Goal: Task Accomplishment & Management: Use online tool/utility

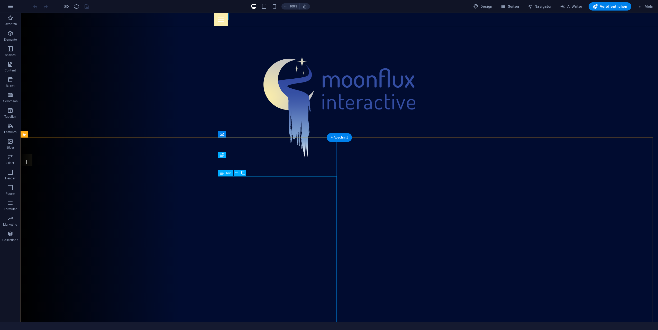
scroll to position [184, 0]
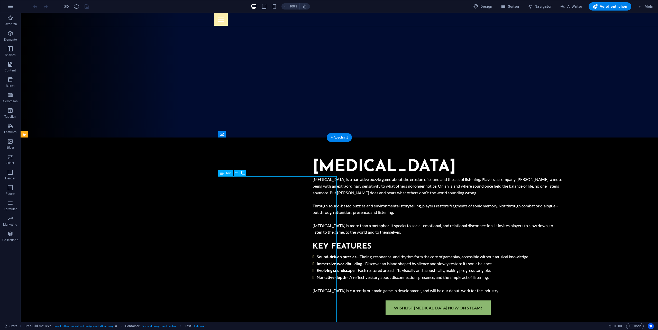
click at [313, 179] on div "[MEDICAL_DATA] is a narrative puzzle game about the erosion of sound and the ac…" at bounding box center [438, 238] width 251 height 124
click at [313, 189] on div "[MEDICAL_DATA] is a narrative puzzle game about the erosion of sound and the ac…" at bounding box center [438, 238] width 251 height 124
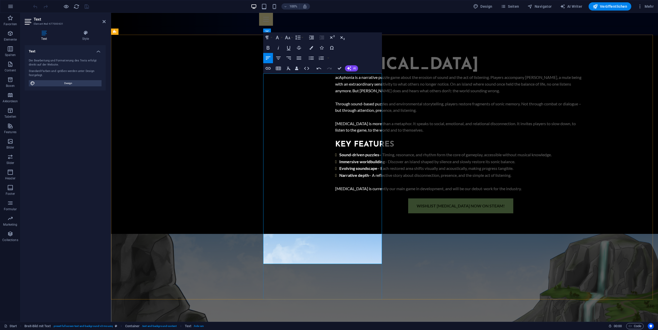
scroll to position [287, 0]
click at [335, 133] on p "[MEDICAL_DATA] is more than a metaphor. It speaks to social, emotional, and rel…" at bounding box center [460, 126] width 251 height 13
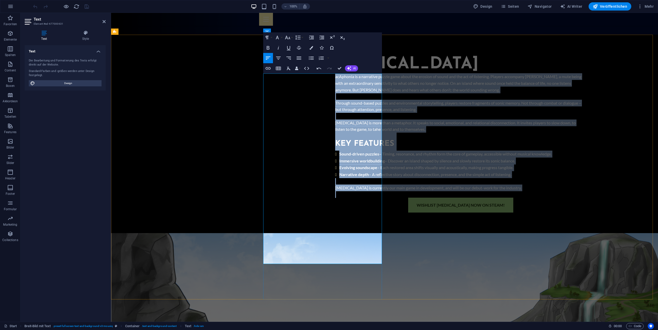
copy div "loRemipsu do s ametconse adipis elit seddo eiu tempori ut labor etd mag ali en …"
click at [208, 238] on div "[MEDICAL_DATA] acAphonia is a narrative puzzle game about the erosion of sound …" at bounding box center [384, 304] width 547 height 538
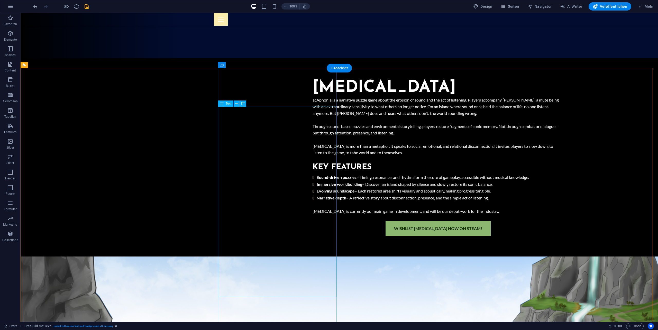
scroll to position [253, 0]
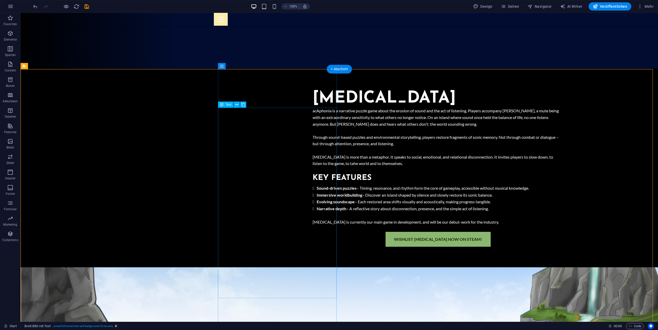
click at [313, 111] on div "acAphonia is a narrative puzzle game about the erosion of sound and the act of …" at bounding box center [438, 170] width 251 height 124
click at [313, 112] on div "acAphonia is a narrative puzzle game about the erosion of sound and the act of …" at bounding box center [438, 170] width 251 height 124
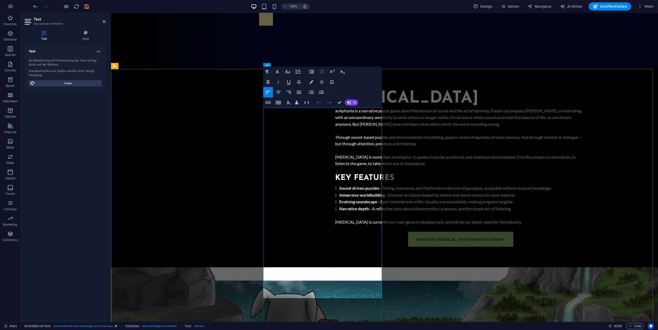
click at [335, 111] on p "acAphonia is a narrative puzzle game about the erosion of sound and the act of …" at bounding box center [460, 118] width 251 height 20
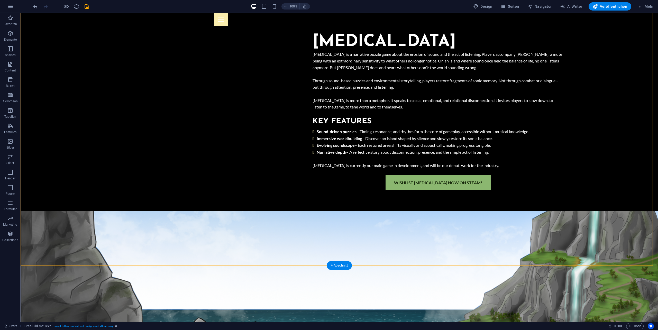
scroll to position [321, 0]
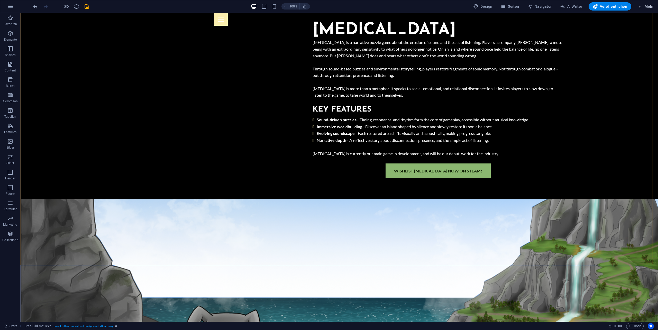
click at [642, 8] on icon "button" at bounding box center [640, 6] width 5 height 5
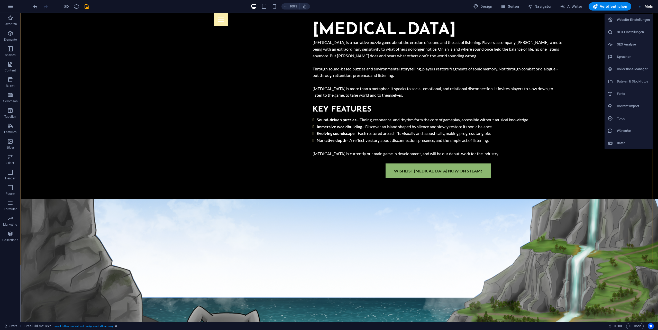
click at [642, 8] on div at bounding box center [329, 165] width 658 height 330
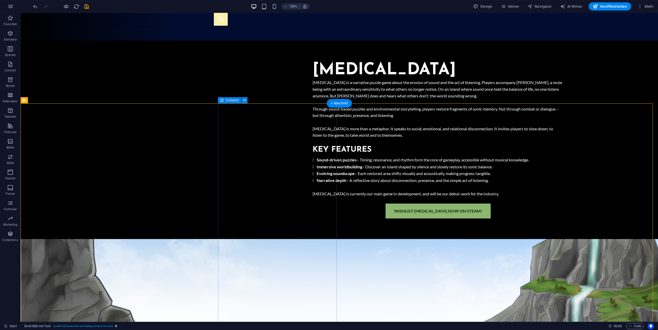
scroll to position [219, 0]
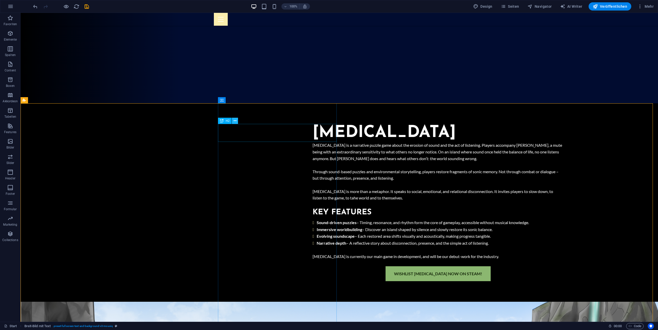
click at [236, 121] on icon at bounding box center [235, 120] width 3 height 5
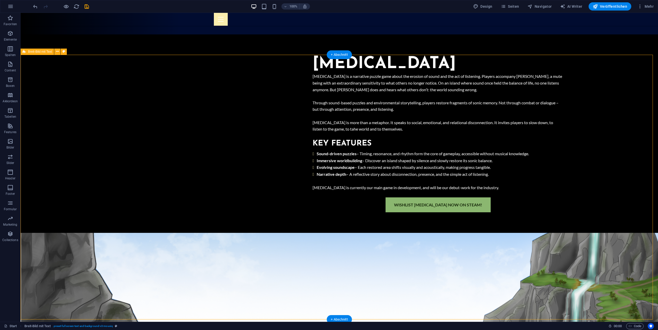
scroll to position [321, 0]
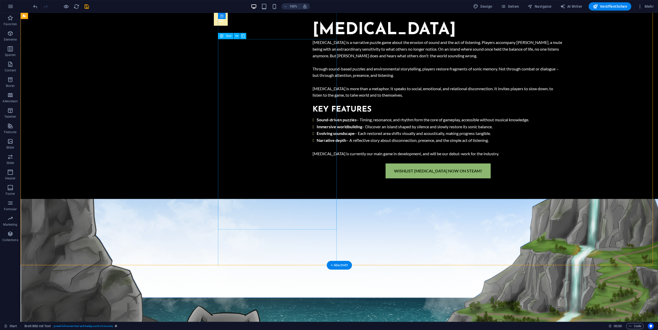
click at [313, 164] on div "[MEDICAL_DATA] is a narrative puzzle game about the erosion of sound and the ac…" at bounding box center [438, 101] width 251 height 124
click at [333, 178] on div "Wishlist [MEDICAL_DATA] now on Steam!" at bounding box center [438, 171] width 251 height 15
click at [329, 199] on div "[MEDICAL_DATA] [MEDICAL_DATA] is a narrative puzzle game about the erosion of s…" at bounding box center [438, 100] width 440 height 199
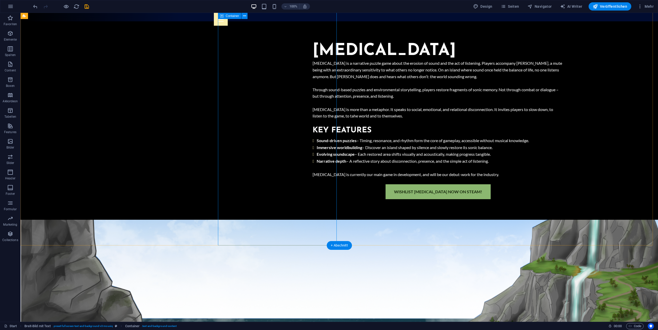
scroll to position [287, 0]
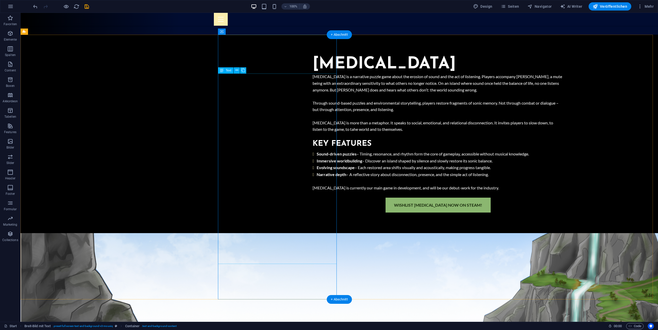
click at [313, 198] on div "[MEDICAL_DATA] is a narrative puzzle game about the erosion of sound and the ac…" at bounding box center [438, 135] width 251 height 124
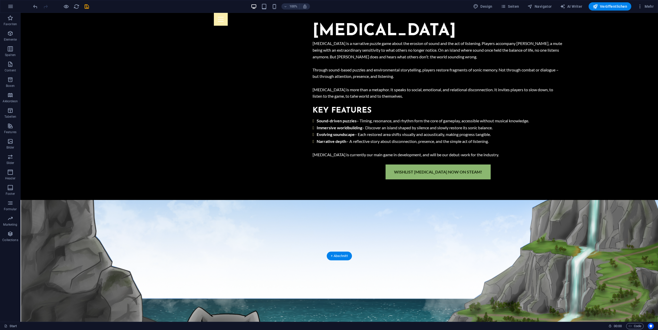
scroll to position [240, 0]
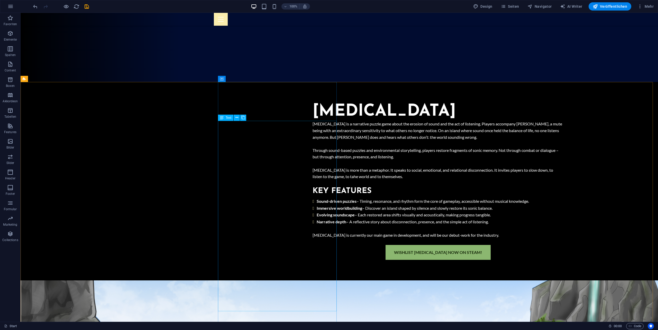
click at [223, 119] on icon at bounding box center [222, 118] width 4 height 6
click at [223, 117] on icon at bounding box center [222, 118] width 4 height 6
click at [236, 117] on icon at bounding box center [237, 117] width 3 height 5
click at [237, 116] on icon at bounding box center [237, 117] width 3 height 5
click at [276, 9] on icon "button" at bounding box center [275, 7] width 6 height 6
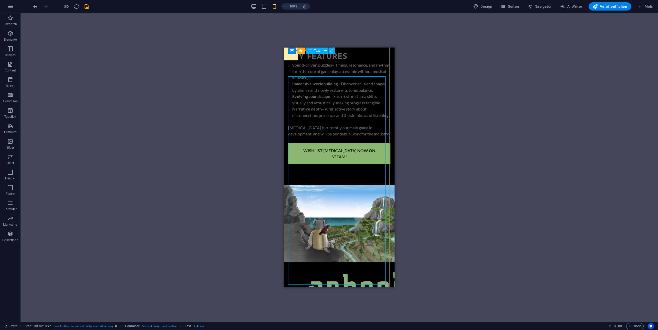
scroll to position [309, 0]
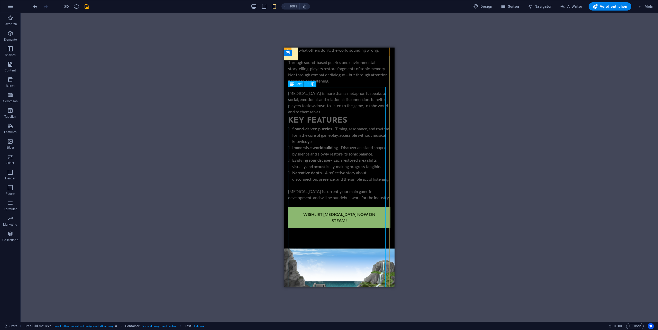
click at [339, 174] on div "[MEDICAL_DATA] is a narrative puzzle game about the erosion of sound and the ac…" at bounding box center [339, 108] width 102 height 197
click at [338, 175] on div "[MEDICAL_DATA] is a narrative puzzle game about the erosion of sound and the ac…" at bounding box center [339, 108] width 102 height 197
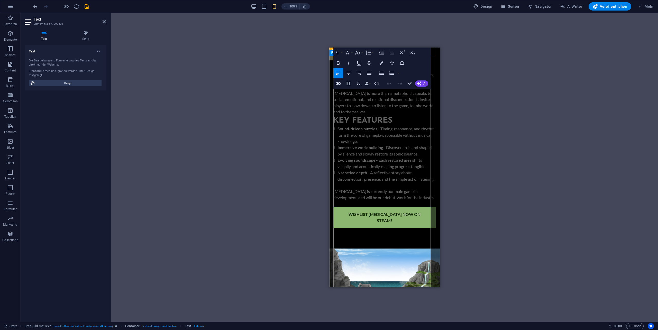
click at [361, 59] on p at bounding box center [385, 56] width 102 height 6
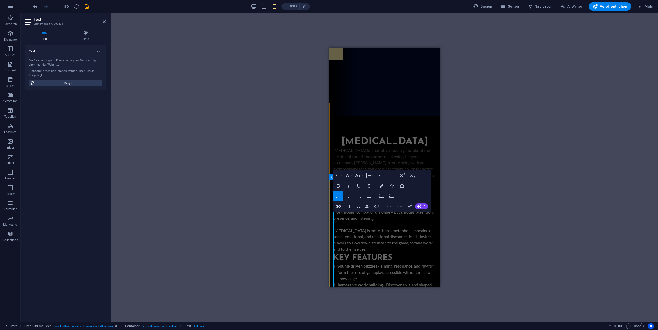
scroll to position [206, 0]
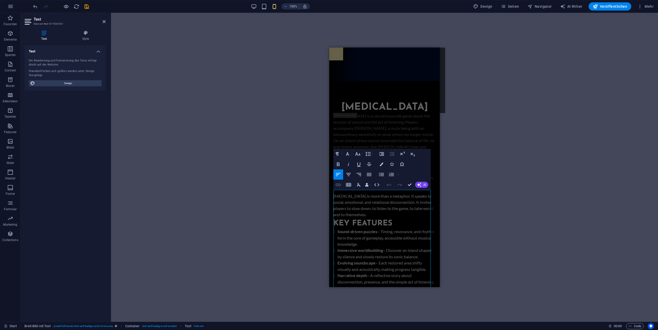
click at [341, 190] on button "Insert Link" at bounding box center [339, 185] width 10 height 10
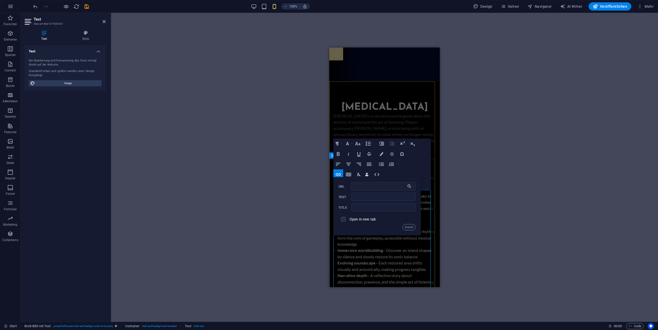
click at [405, 187] on p "Through sound-based puzzles and environmental storytelling, players restore fra…" at bounding box center [385, 174] width 102 height 25
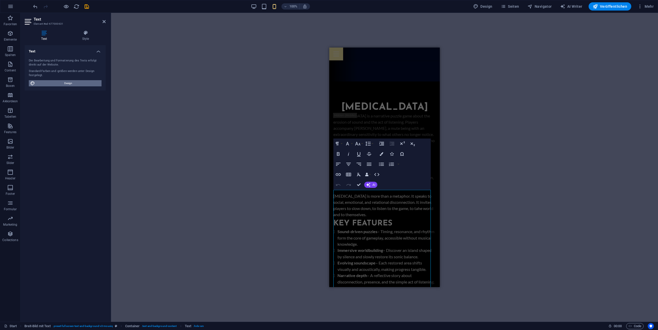
click at [68, 83] on span "Design" at bounding box center [69, 83] width 64 height 6
select select "px"
select select "400"
select select "px"
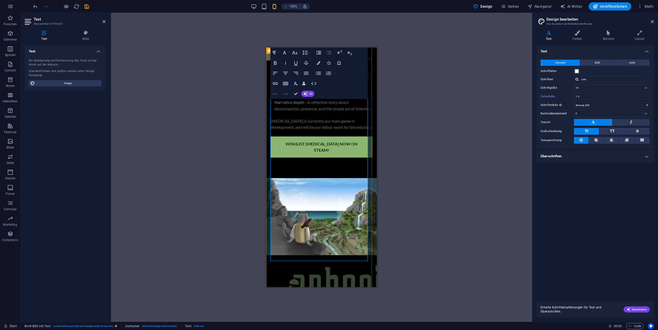
scroll to position [411, 0]
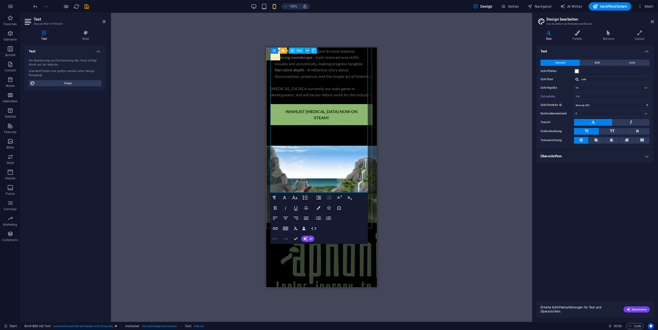
click at [320, 98] on p "[MEDICAL_DATA] is currently our main game in development, and will be our debut…" at bounding box center [322, 92] width 102 height 12
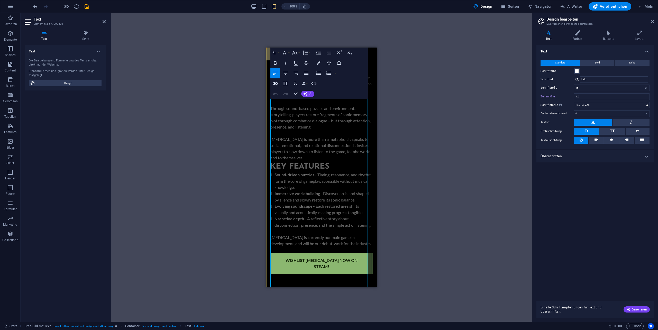
scroll to position [240, 0]
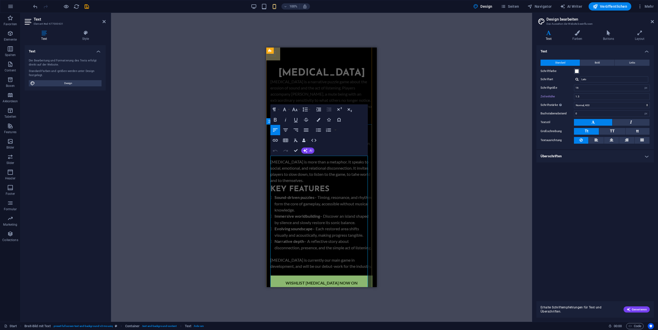
click at [316, 122] on p "[MEDICAL_DATA] is a narrative puzzle game about the erosion of sound and the ac…" at bounding box center [322, 100] width 102 height 43
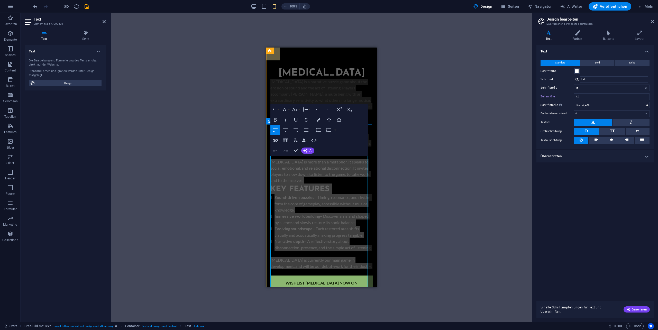
copy div "Loremip do s ametconse adipis elit seddo eiu tempori ut labor etd mag ali en ad…"
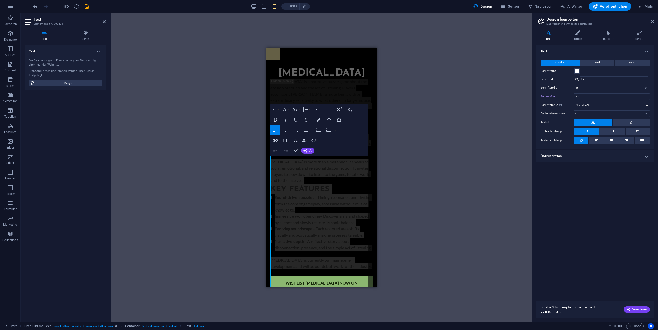
click at [236, 127] on div "Ziehe hier rein, um den vorhandenen Inhalt zu ersetzen. Drücke "Strg", wenn du …" at bounding box center [321, 167] width 421 height 309
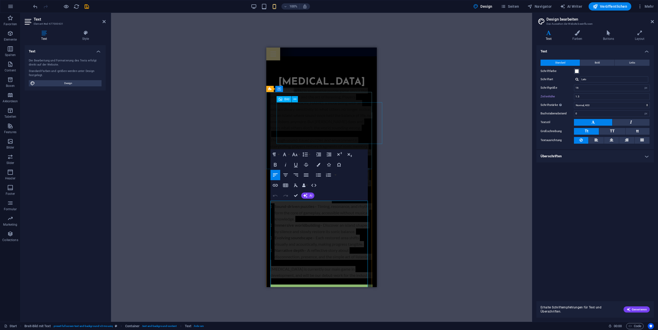
scroll to position [171, 0]
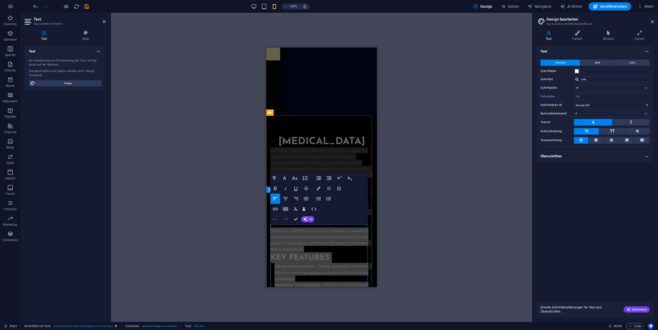
click at [316, 191] on p "[MEDICAL_DATA] is a narrative puzzle game about the erosion of sound and the ac…" at bounding box center [322, 168] width 102 height 43
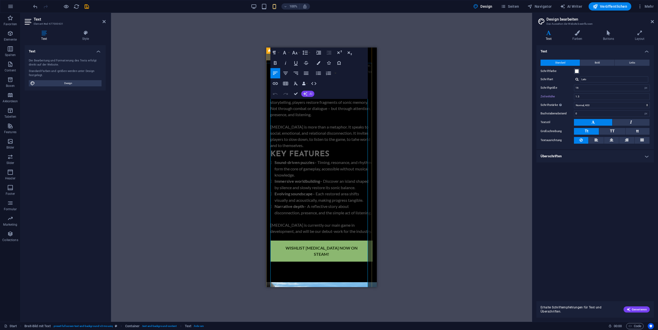
scroll to position [274, 0]
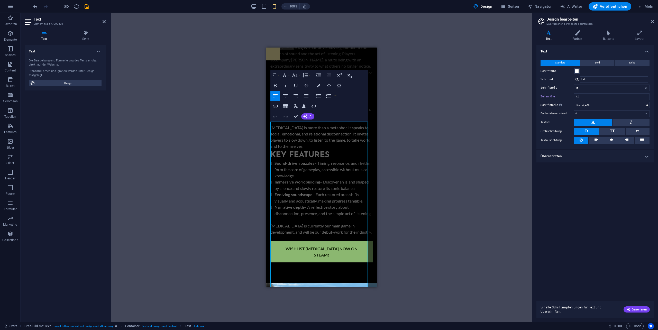
click at [127, 84] on div "Ziehe hier rein, um den vorhandenen Inhalt zu ersetzen. Drücke "Strg", wenn du …" at bounding box center [321, 167] width 421 height 309
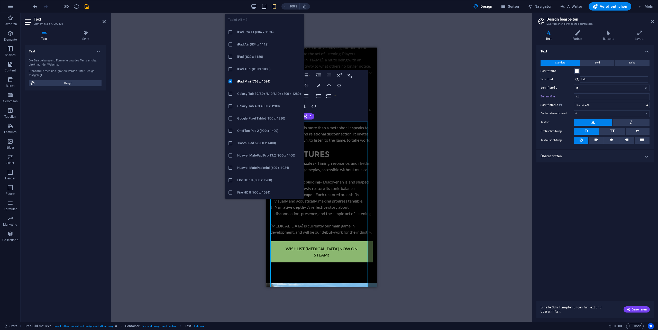
click at [267, 6] on icon "button" at bounding box center [264, 7] width 6 height 6
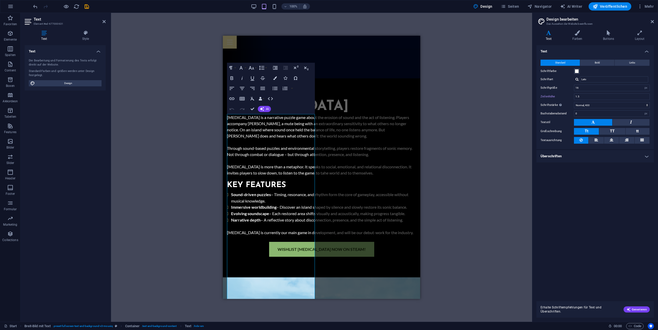
click at [451, 161] on div "Ziehe hier rein, um den vorhandenen Inhalt zu ersetzen. Drücke "Strg", wenn du …" at bounding box center [321, 167] width 421 height 309
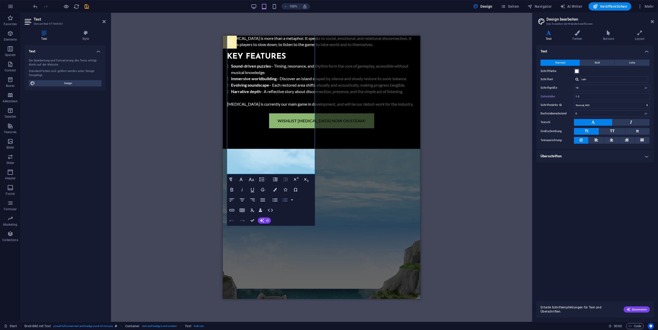
scroll to position [392, 0]
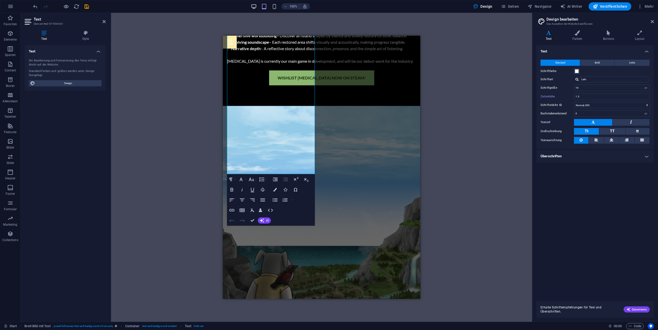
click at [254, 8] on icon "button" at bounding box center [254, 7] width 6 height 6
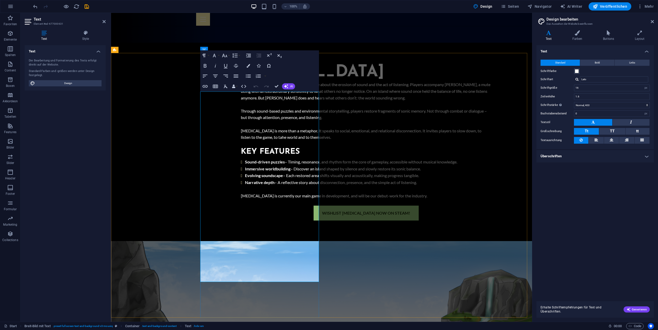
scroll to position [289, 0]
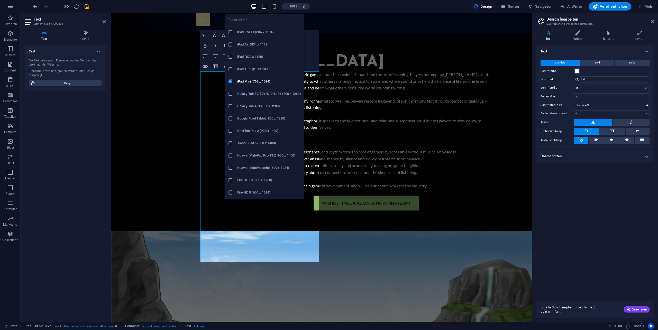
click at [264, 6] on icon "button" at bounding box center [264, 7] width 6 height 6
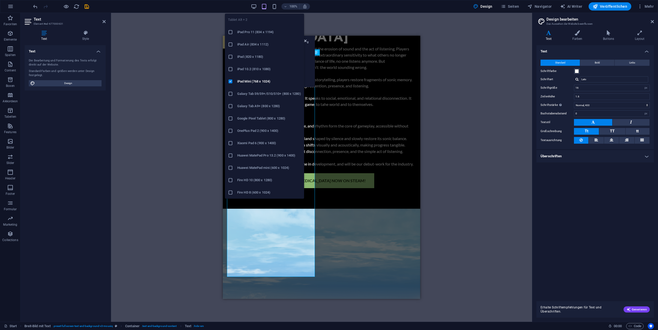
type input "1.5"
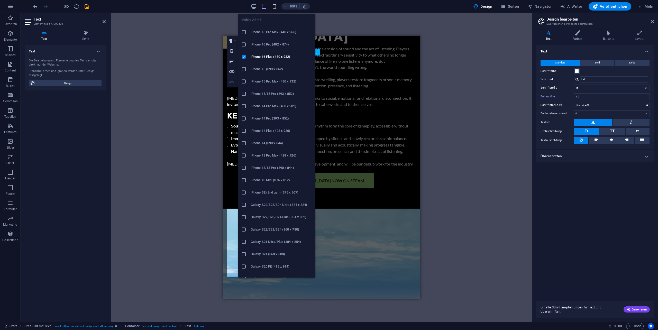
click at [274, 6] on icon "button" at bounding box center [275, 7] width 6 height 6
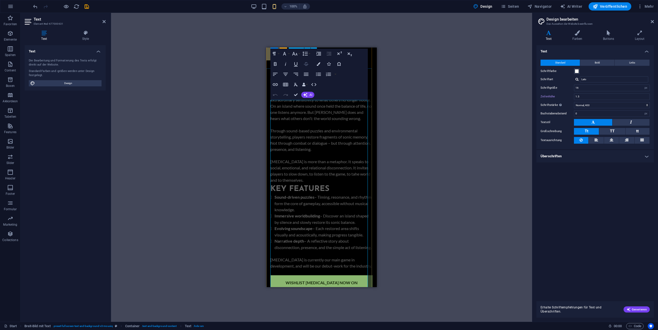
scroll to position [221, 0]
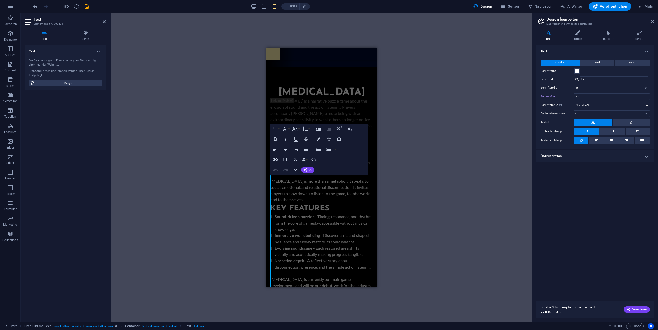
click at [349, 152] on div "Paragraph Format Normal Heading 1 Heading 2 Heading 3 Heading 4 Heading 5 Headi…" at bounding box center [319, 149] width 97 height 51
click at [506, 8] on icon "button" at bounding box center [503, 6] width 5 height 5
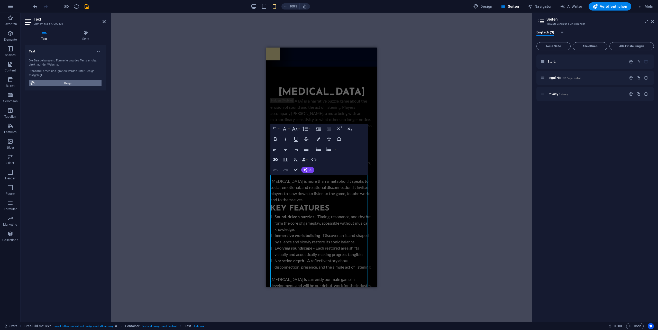
click at [72, 83] on span "Design" at bounding box center [69, 83] width 64 height 6
select select "px"
select select "400"
select select "px"
select select "700"
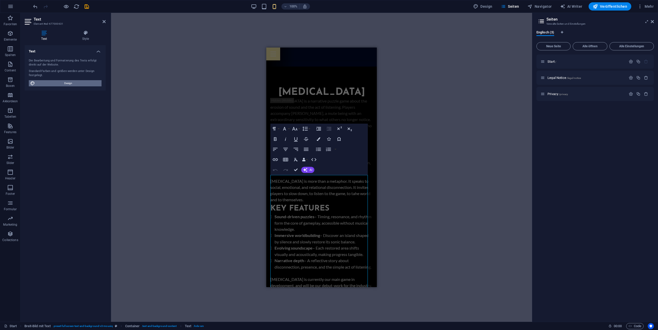
select select "px"
select select "rem"
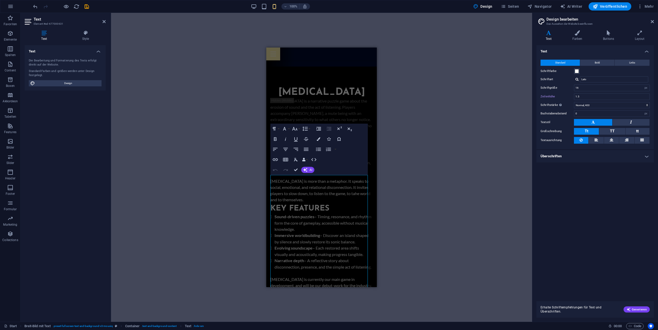
click at [565, 160] on h4 "Überschriften" at bounding box center [596, 156] width 118 height 12
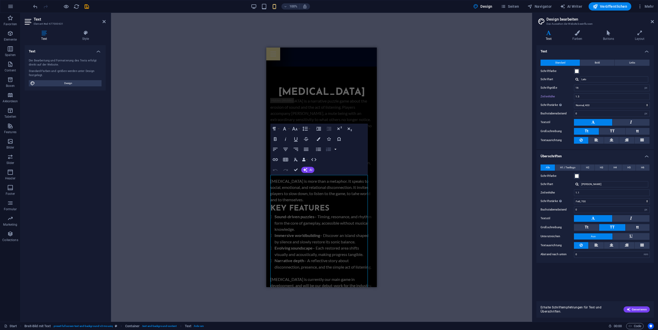
click at [336, 150] on button "button" at bounding box center [336, 149] width 4 height 10
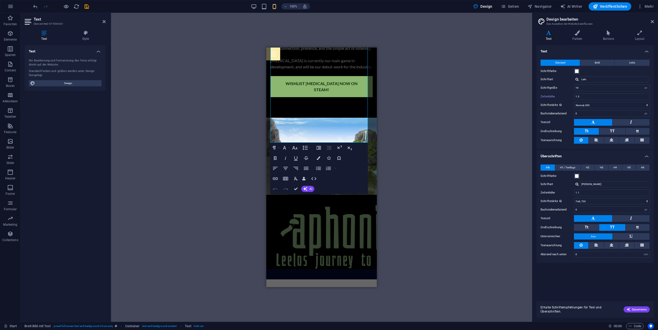
scroll to position [426, 0]
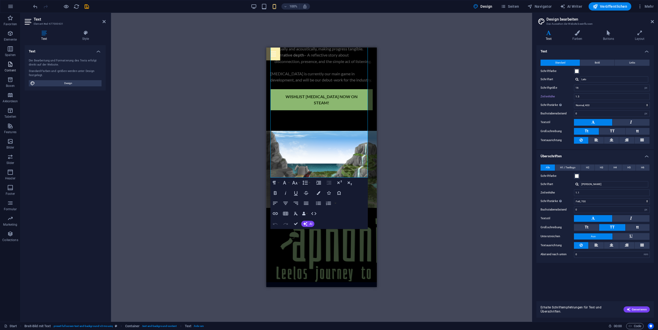
click at [12, 65] on icon "button" at bounding box center [10, 64] width 6 height 6
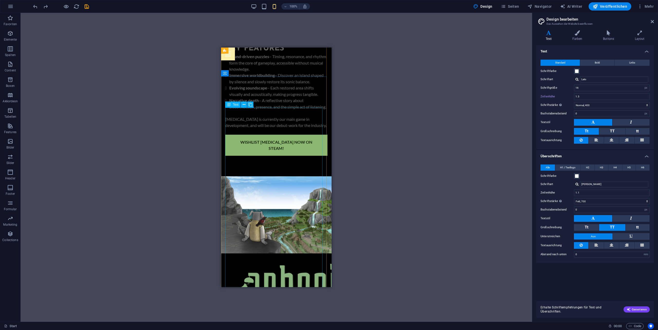
scroll to position [404, 0]
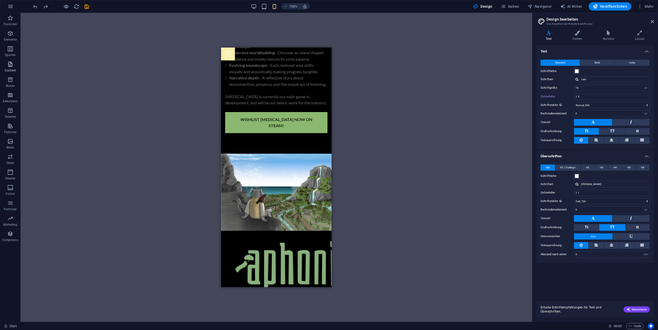
click at [15, 68] on p "Content" at bounding box center [10, 70] width 11 height 4
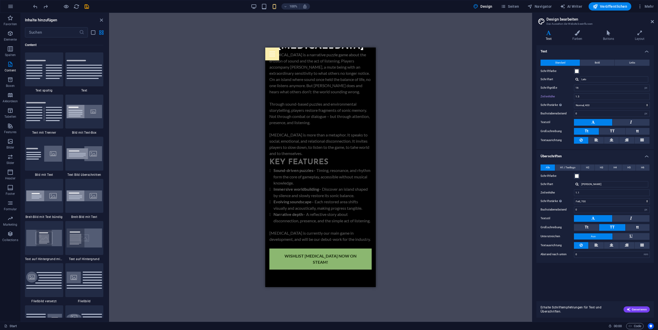
scroll to position [266, 0]
click at [330, 137] on div "[MEDICAL_DATA] is a narrative puzzle game about the erosion of sound and the ac…" at bounding box center [321, 150] width 102 height 197
click at [289, 52] on div "[MEDICAL_DATA]" at bounding box center [321, 46] width 102 height 11
click at [284, 52] on div "[MEDICAL_DATA]" at bounding box center [321, 46] width 102 height 11
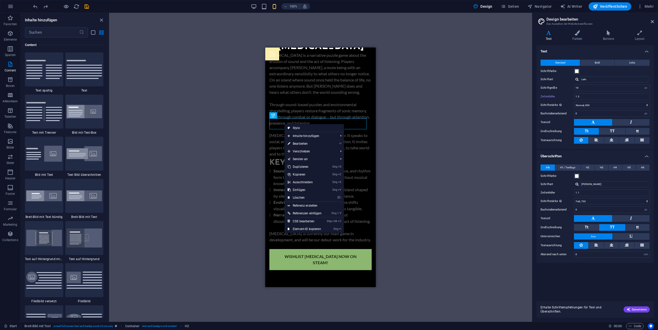
click at [278, 133] on div "[MEDICAL_DATA] is a narrative puzzle game about the erosion of sound and the ac…" at bounding box center [321, 150] width 102 height 197
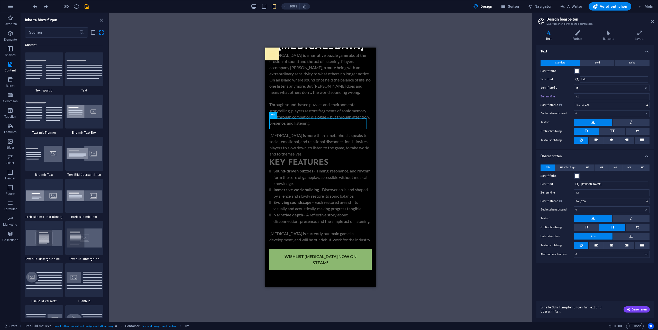
click at [284, 149] on div "[MEDICAL_DATA] is a narrative puzzle game about the erosion of sound and the ac…" at bounding box center [321, 150] width 102 height 197
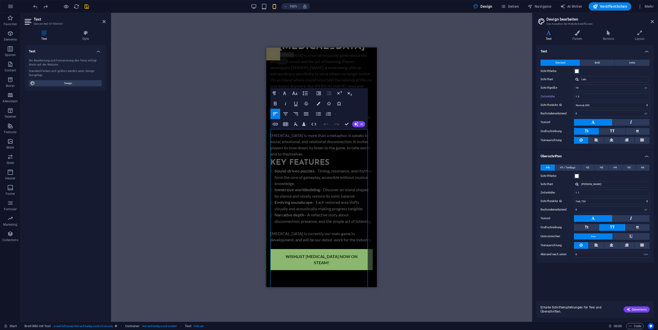
click at [249, 4] on div "100% Design Seiten Navigator AI Writer Veröffentlichen Mehr" at bounding box center [344, 6] width 624 height 8
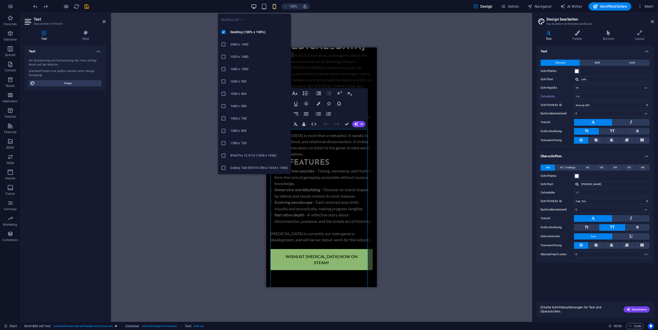
click at [257, 6] on icon "button" at bounding box center [254, 7] width 6 height 6
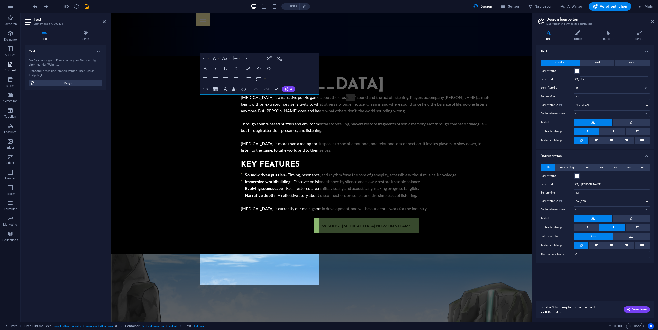
click at [14, 65] on span "Content" at bounding box center [10, 67] width 21 height 12
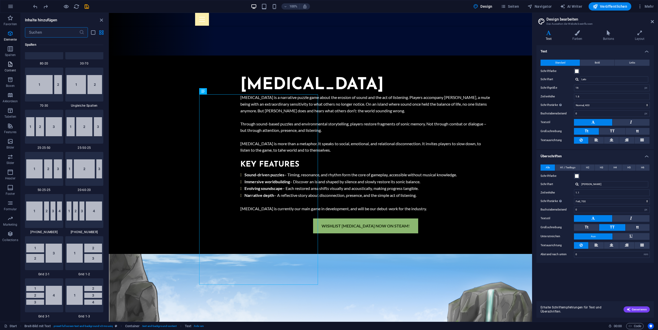
scroll to position [900, 0]
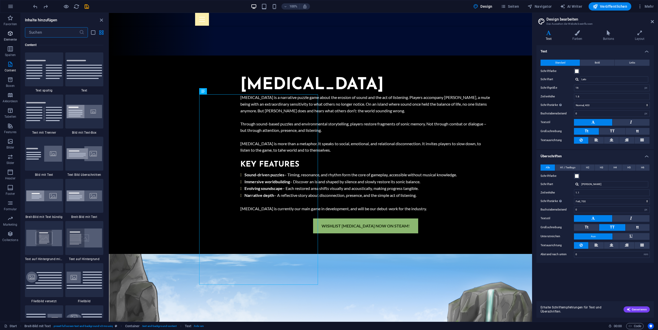
click at [12, 37] on span "Elemente" at bounding box center [10, 36] width 21 height 12
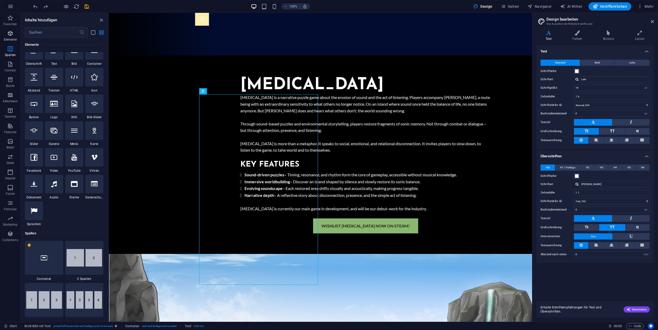
scroll to position [55, 0]
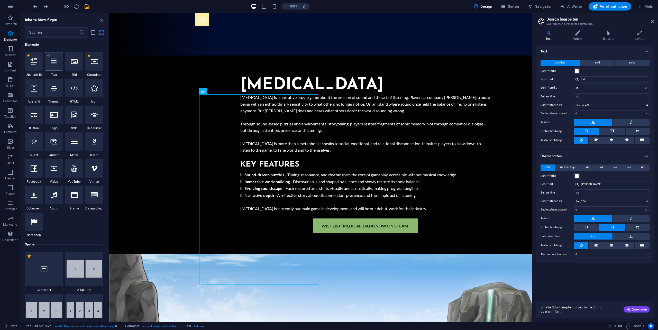
click at [54, 65] on div at bounding box center [54, 61] width 18 height 19
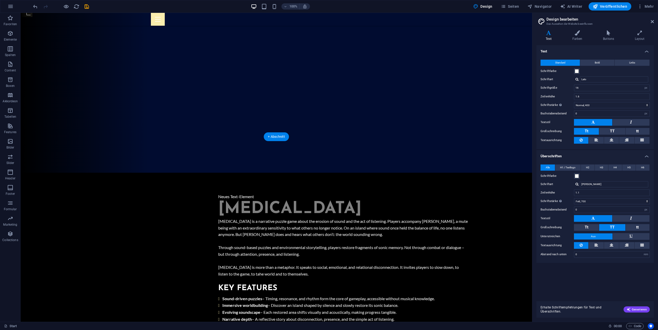
scroll to position [118, 0]
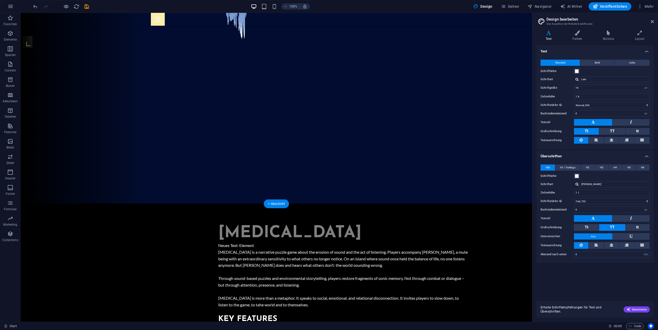
drag, startPoint x: 217, startPoint y: 83, endPoint x: 212, endPoint y: 239, distance: 156.7
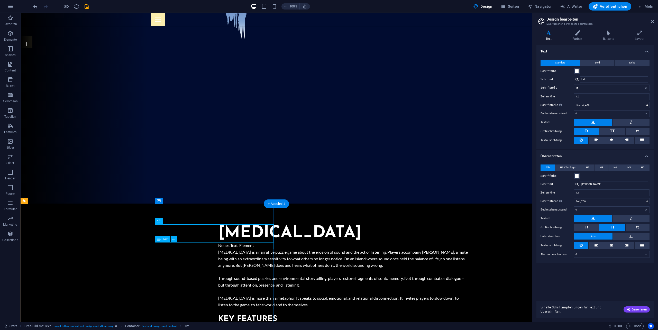
click at [218, 245] on div "Neues Text-Element" at bounding box center [343, 245] width 251 height 7
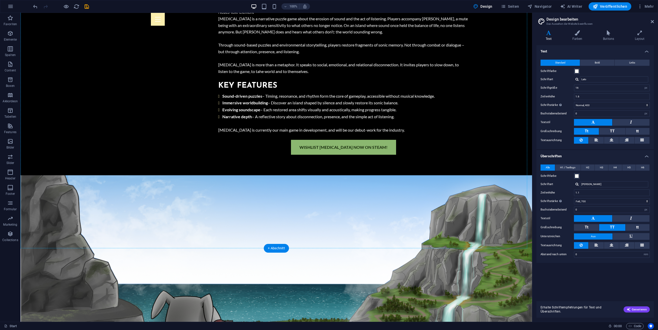
scroll to position [345, 0]
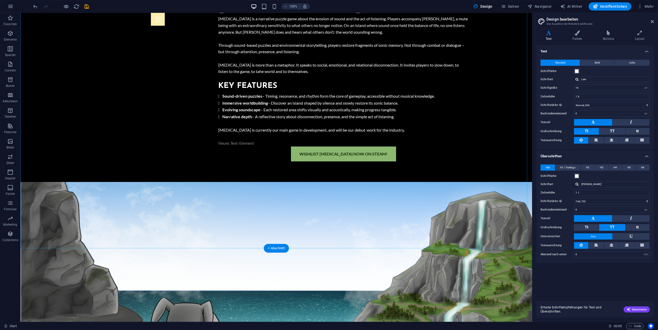
drag, startPoint x: 181, startPoint y: 245, endPoint x: 184, endPoint y: 202, distance: 42.8
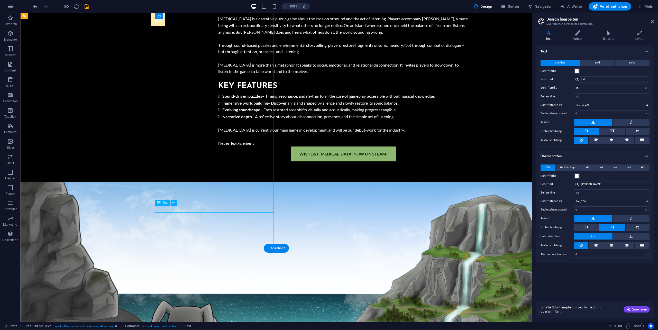
click at [218, 147] on div "Neues Text-Element" at bounding box center [343, 143] width 251 height 7
click at [174, 202] on icon at bounding box center [174, 202] width 3 height 5
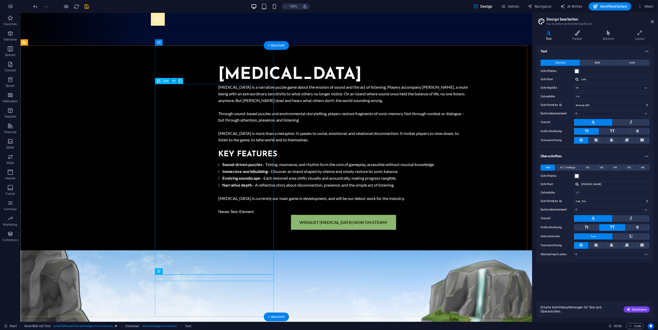
scroll to position [208, 0]
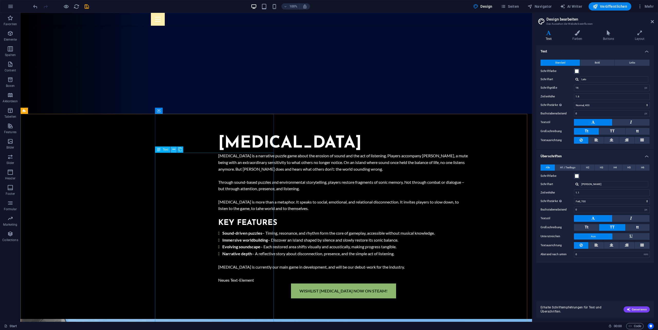
click at [173, 150] on icon at bounding box center [174, 149] width 3 height 5
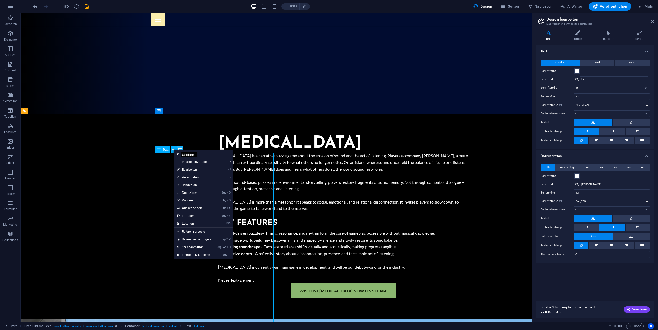
click at [180, 148] on icon at bounding box center [180, 149] width 4 height 5
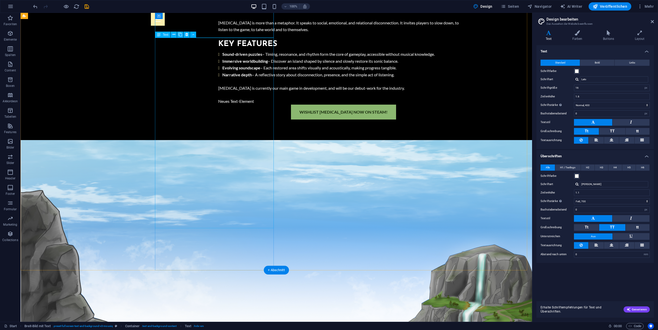
scroll to position [514, 0]
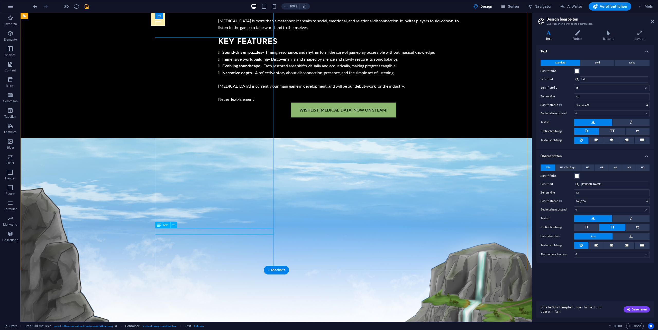
click at [218, 103] on div "Neues Text-Element" at bounding box center [343, 99] width 251 height 7
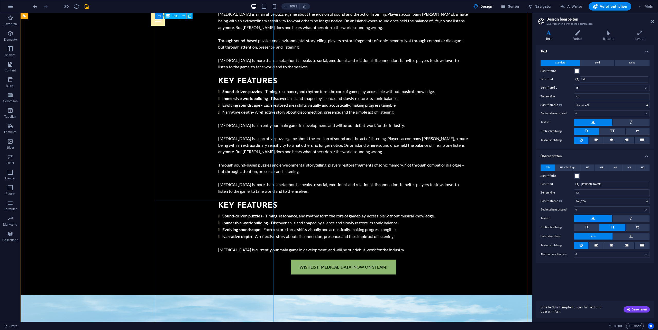
scroll to position [377, 0]
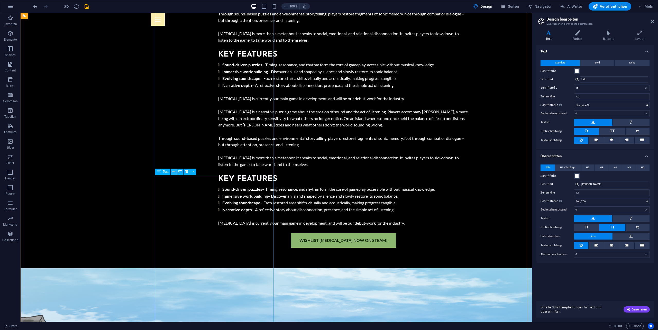
click at [174, 172] on icon at bounding box center [174, 171] width 3 height 5
click at [162, 171] on div "Text" at bounding box center [162, 172] width 15 height 6
click at [192, 170] on icon at bounding box center [193, 171] width 2 height 5
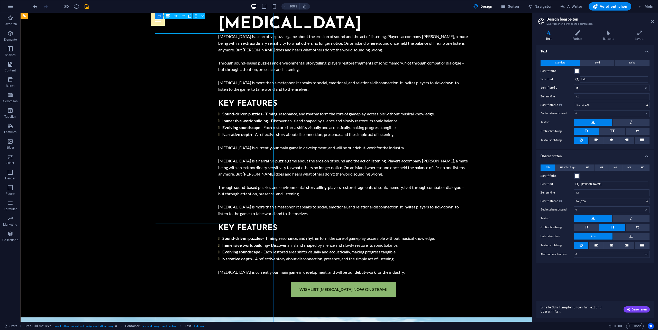
scroll to position [220, 0]
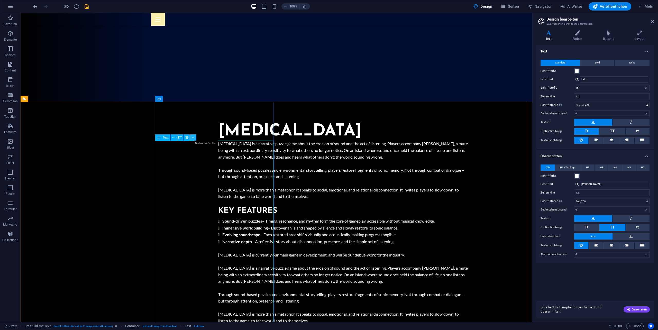
click at [195, 137] on button at bounding box center [193, 138] width 6 height 6
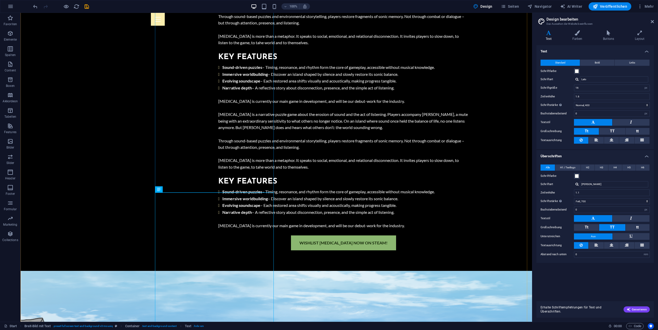
scroll to position [377, 0]
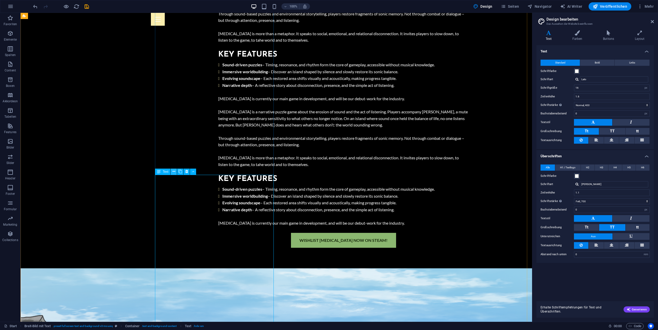
click at [175, 172] on icon at bounding box center [174, 171] width 3 height 5
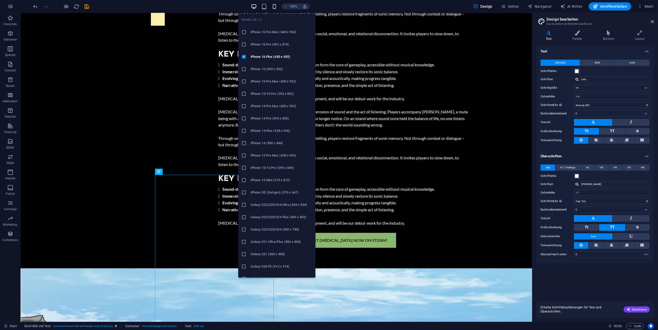
click at [276, 5] on icon "button" at bounding box center [275, 7] width 6 height 6
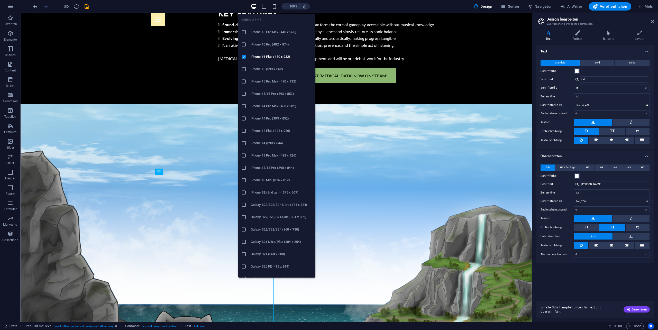
type input "1.5"
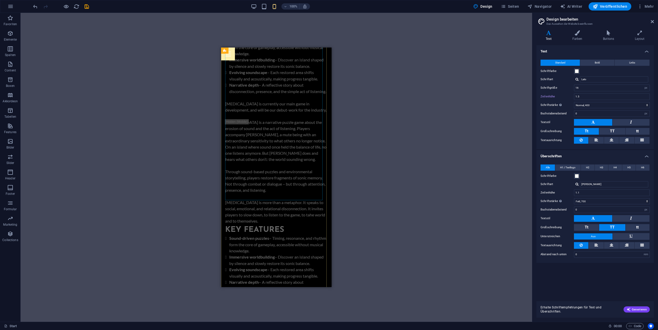
scroll to position [404, 0]
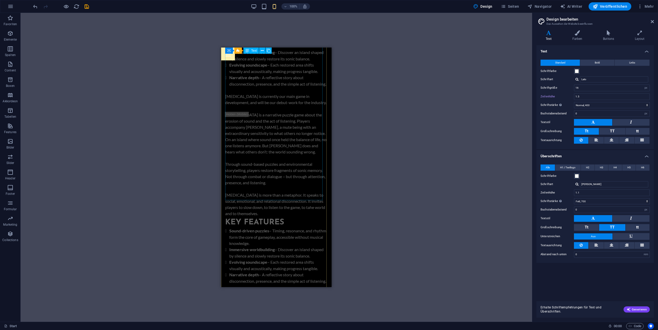
click at [242, 84] on div "[MEDICAL_DATA] is a narrative puzzle game about the erosion of sound and the ac…" at bounding box center [276, 13] width 102 height 197
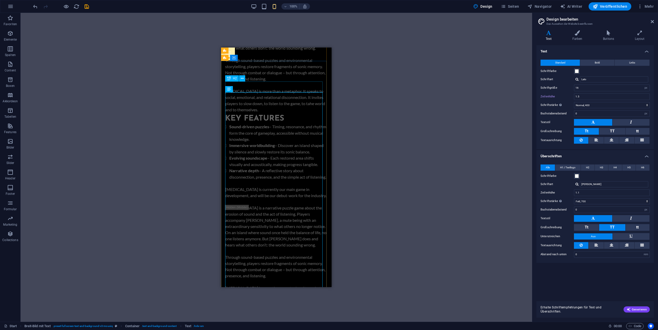
scroll to position [301, 0]
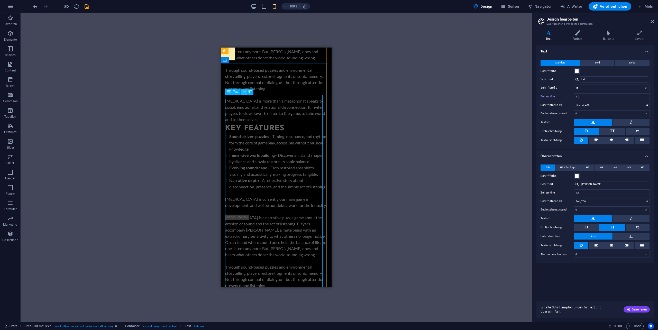
click at [244, 91] on icon at bounding box center [244, 91] width 3 height 5
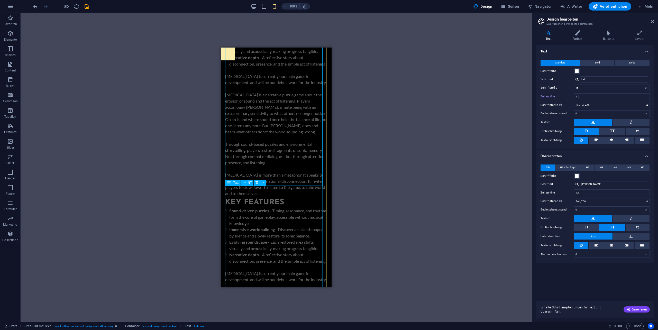
scroll to position [438, 0]
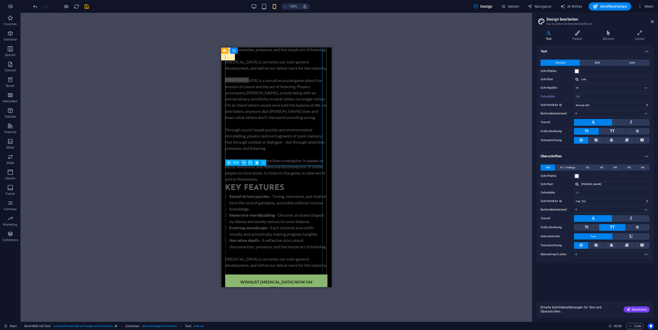
click at [244, 163] on icon at bounding box center [244, 162] width 3 height 5
click at [638, 37] on h4 "Layout" at bounding box center [640, 35] width 29 height 11
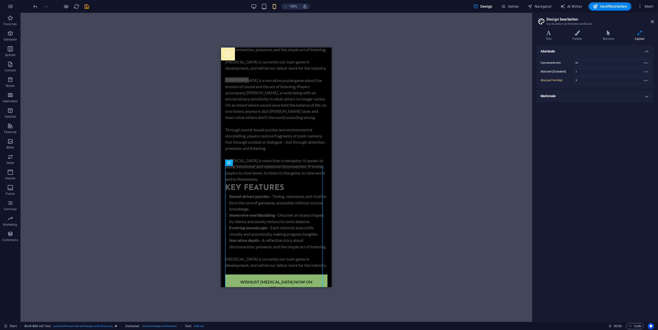
click at [564, 98] on h4 "Merkmale" at bounding box center [596, 96] width 118 height 12
click at [514, 7] on span "Seiten" at bounding box center [510, 6] width 19 height 5
click at [575, 60] on p "Start /" at bounding box center [586, 61] width 77 height 3
click at [252, 195] on div "[MEDICAL_DATA] is a narrative puzzle game about the erosion of sound and the ac…" at bounding box center [276, 175] width 102 height 197
click at [244, 163] on icon at bounding box center [244, 162] width 3 height 5
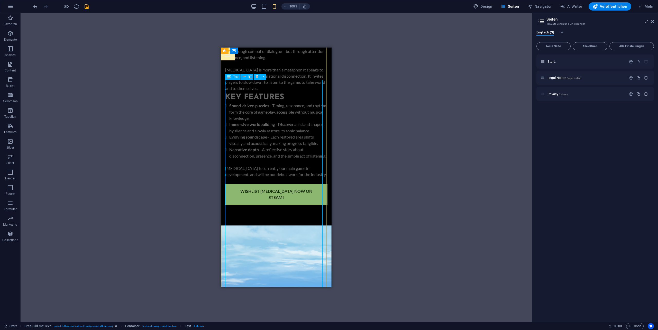
scroll to position [541, 0]
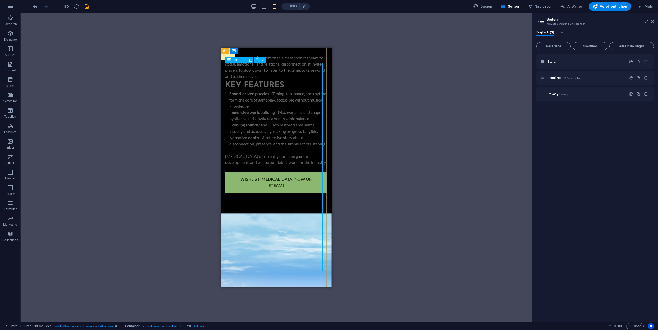
click at [260, 172] on div "[MEDICAL_DATA] is a narrative puzzle game about the erosion of sound and the ac…" at bounding box center [276, 73] width 102 height 197
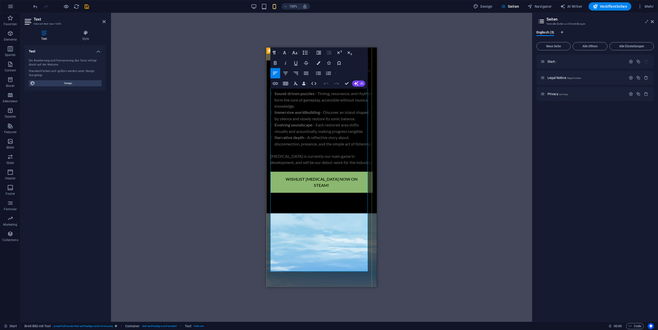
click at [318, 147] on li "Narrative depth – A reflective story about disconnection, presence, and the sim…" at bounding box center [324, 141] width 98 height 13
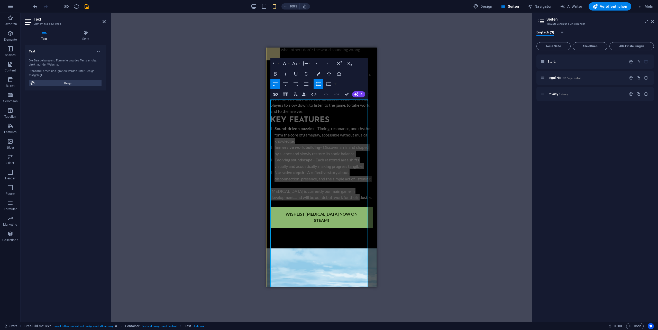
scroll to position [507, 0]
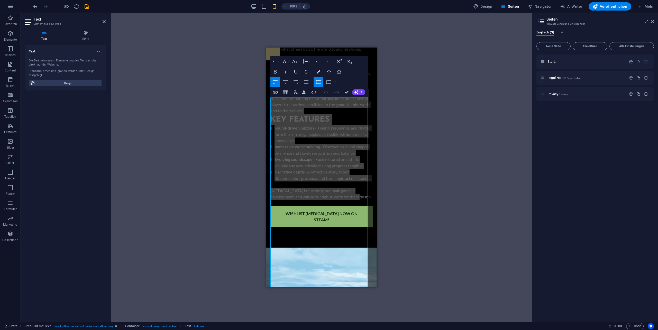
drag, startPoint x: 354, startPoint y: 264, endPoint x: 266, endPoint y: 180, distance: 121.5
click at [315, 124] on span "Key Features" at bounding box center [300, 120] width 59 height 8
click at [333, 125] on h2 "Key Features" at bounding box center [322, 119] width 102 height 11
click at [324, 124] on span "Key Features" at bounding box center [300, 120] width 59 height 8
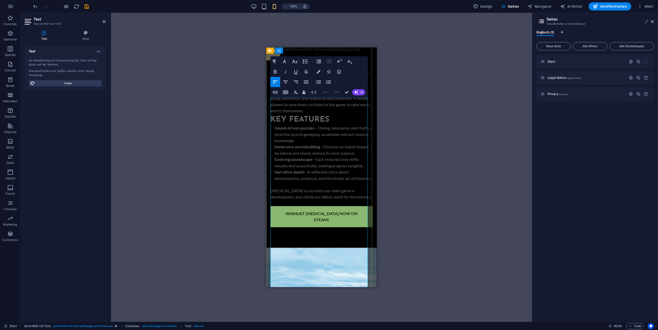
click at [323, 114] on p "[MEDICAL_DATA] is more than a metaphor. It speaks to social, emotional, and rel…" at bounding box center [322, 101] width 102 height 25
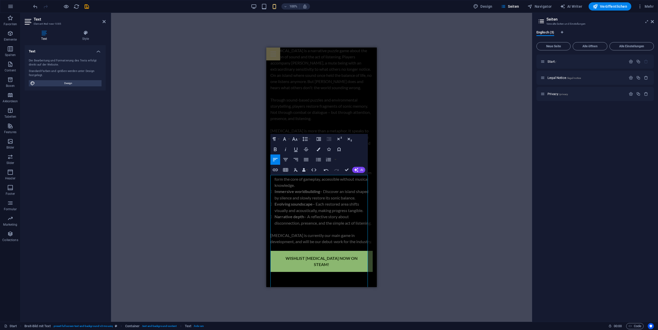
scroll to position [472, 0]
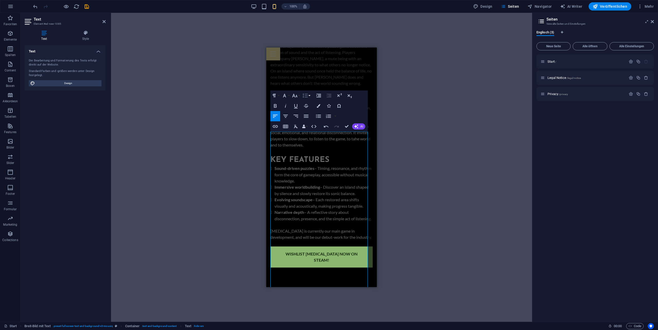
click at [310, 96] on button "Line Height" at bounding box center [306, 96] width 10 height 10
click at [295, 126] on icon "button" at bounding box center [296, 126] width 6 height 6
click at [306, 127] on button "Data Bindings" at bounding box center [304, 126] width 7 height 10
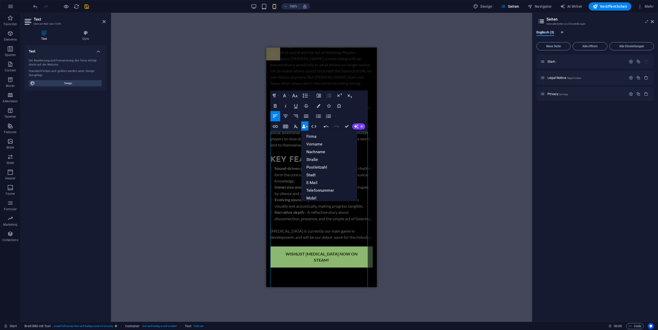
click at [306, 127] on button "Data Bindings" at bounding box center [304, 126] width 7 height 10
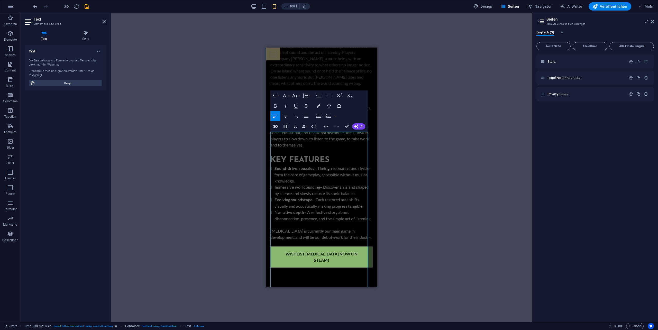
click at [426, 142] on div "Ziehe hier rein, um den vorhandenen Inhalt zu ersetzen. Drücke "Strg", wenn du …" at bounding box center [321, 167] width 421 height 309
click at [550, 32] on span "Englisch (3)" at bounding box center [546, 32] width 18 height 7
click at [542, 19] on icon at bounding box center [542, 21] width 8 height 7
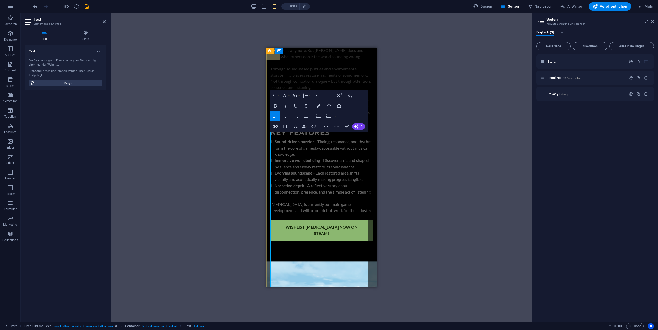
scroll to position [472, 0]
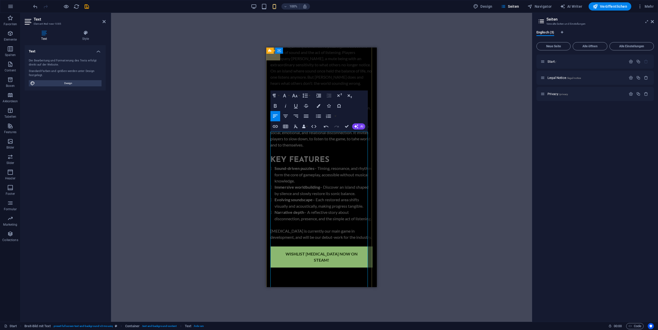
click at [344, 86] on p "[MEDICAL_DATA] is a narrative puzzle game about the erosion of sound and the ac…" at bounding box center [322, 64] width 102 height 43
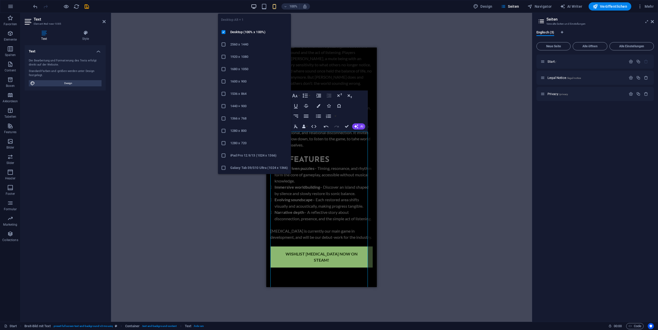
click at [255, 4] on icon "button" at bounding box center [254, 7] width 6 height 6
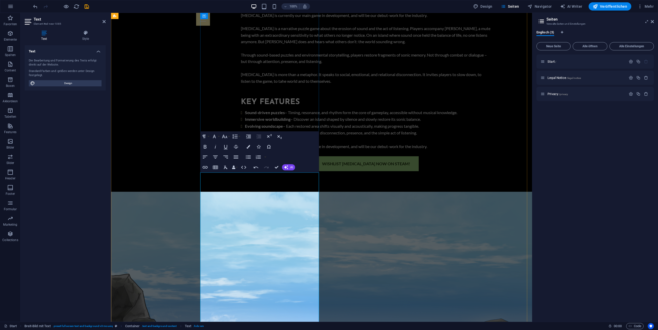
scroll to position [335, 0]
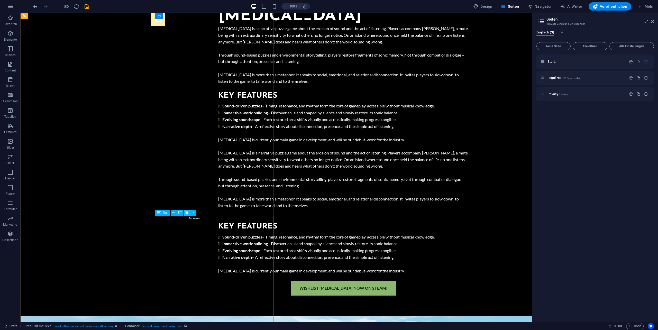
click at [186, 211] on icon at bounding box center [186, 212] width 3 height 5
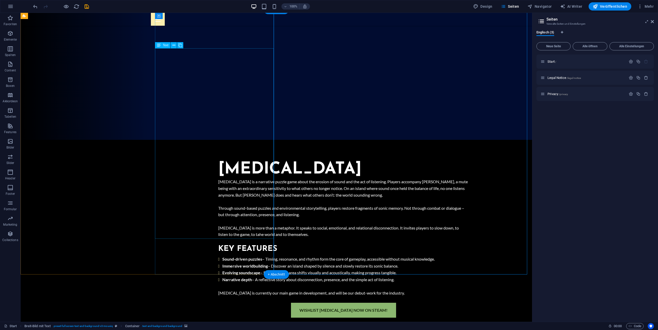
scroll to position [164, 0]
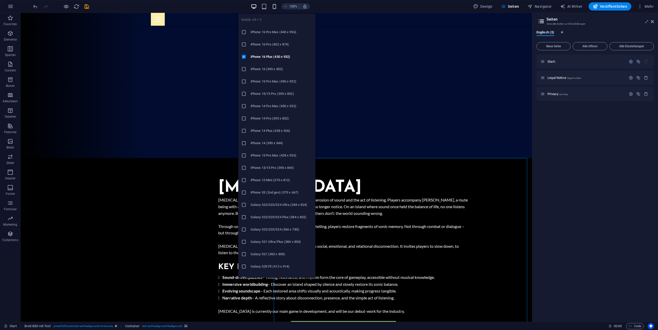
click at [276, 6] on icon "button" at bounding box center [275, 7] width 6 height 6
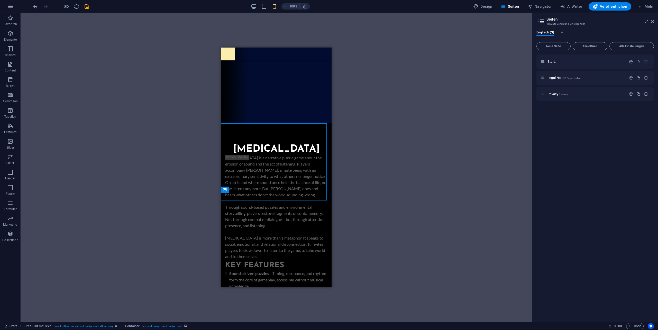
click at [419, 114] on div "Ziehe hier rein, um den vorhandenen Inhalt zu ersetzen. Drücke "Strg", wenn du …" at bounding box center [277, 167] width 512 height 309
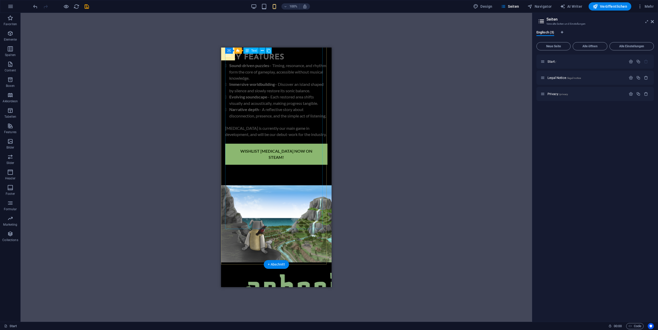
scroll to position [370, 0]
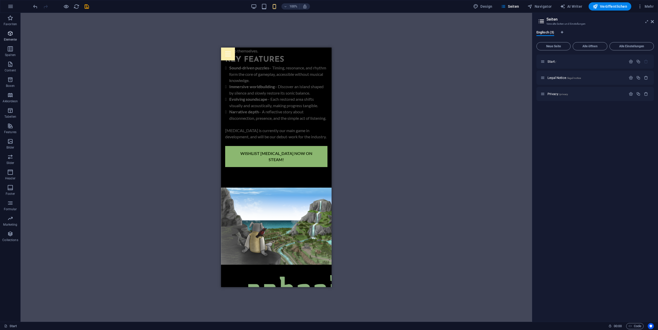
click at [12, 35] on icon "button" at bounding box center [10, 33] width 6 height 6
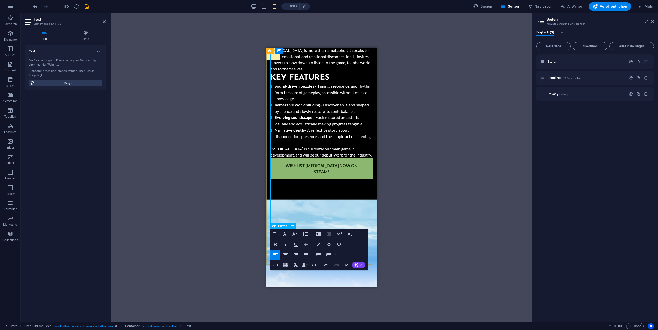
scroll to position [610, 0]
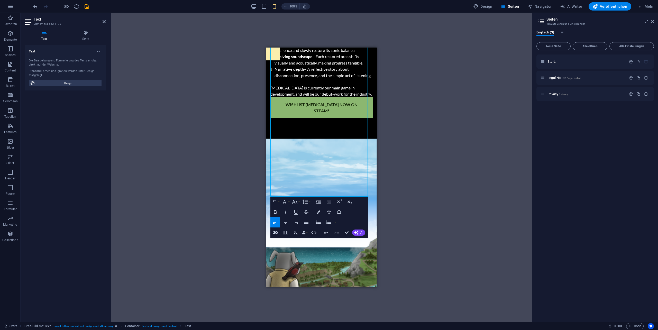
click at [412, 210] on div "H2 Breit-Bild mit Text Breit-Bild mit Text Container Banner Container Banner Br…" at bounding box center [321, 167] width 421 height 309
click at [407, 184] on div "H2 Breit-Bild mit Text Breit-Bild mit Text Container Banner Container Banner Br…" at bounding box center [321, 167] width 421 height 309
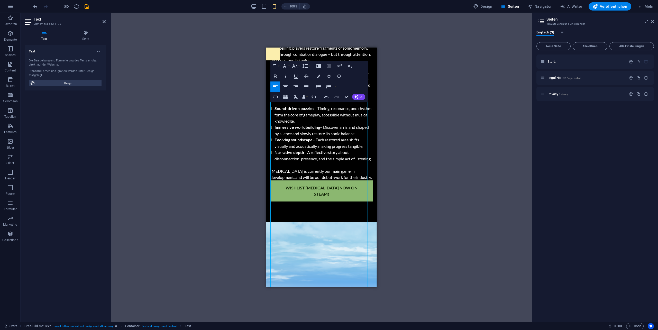
scroll to position [438, 0]
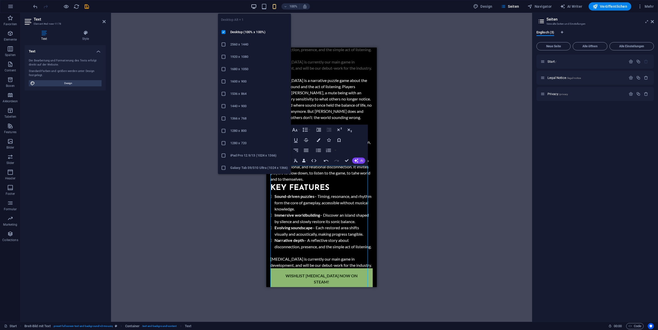
click at [255, 7] on icon "button" at bounding box center [254, 7] width 6 height 6
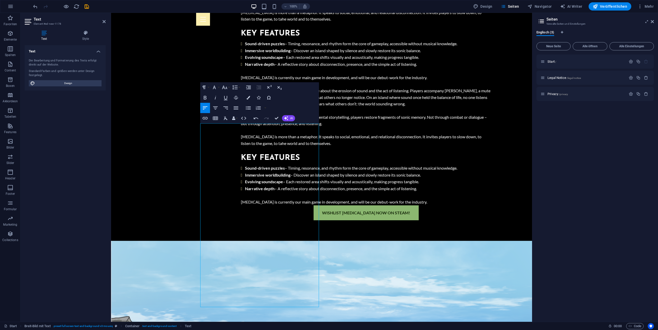
scroll to position [335, 0]
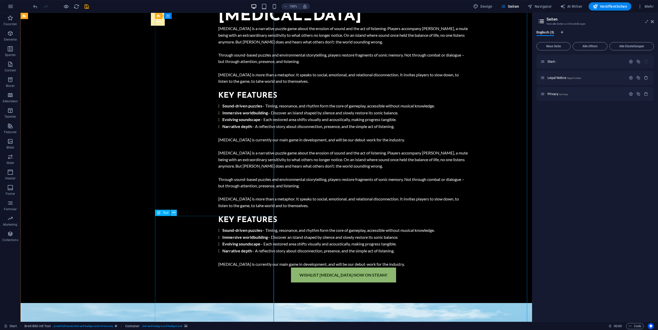
click at [174, 213] on icon at bounding box center [174, 212] width 3 height 5
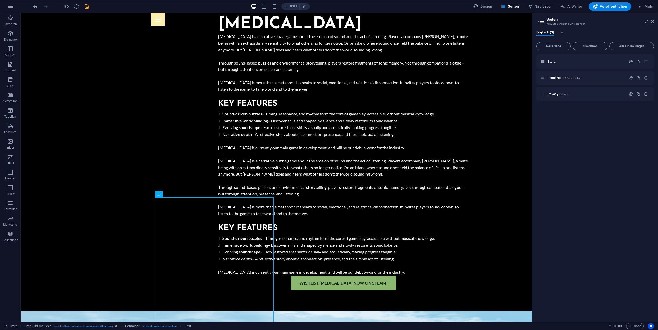
scroll to position [301, 0]
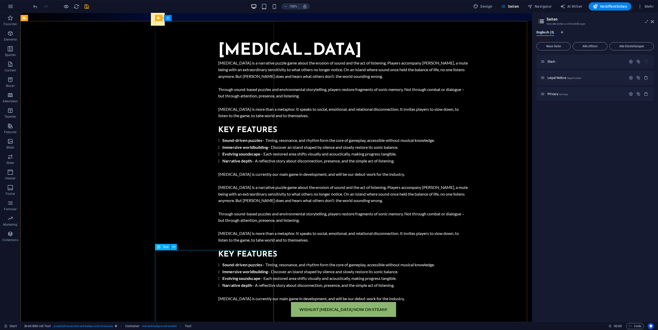
click at [160, 247] on icon at bounding box center [159, 247] width 4 height 6
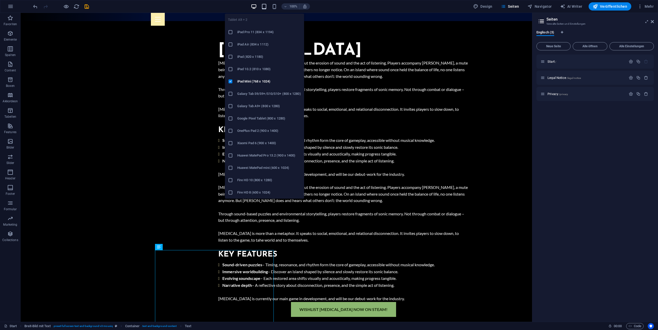
click at [263, 8] on icon "button" at bounding box center [264, 7] width 6 height 6
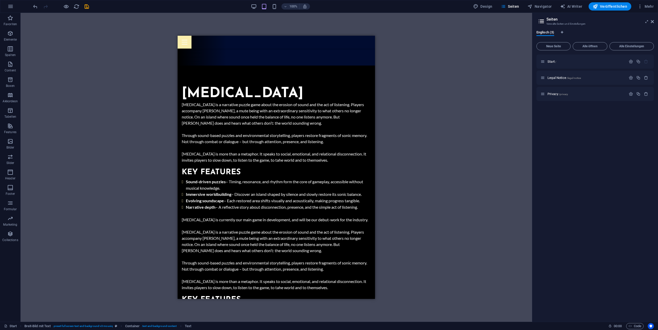
scroll to position [232, 0]
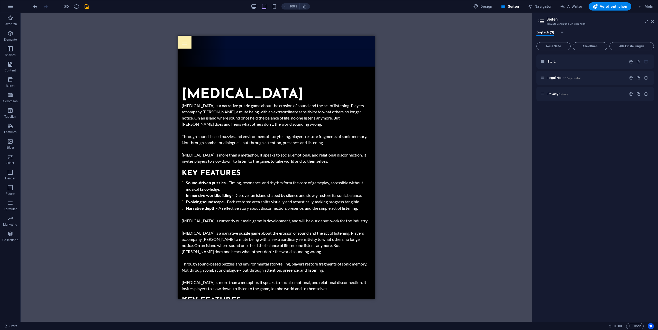
click at [277, 3] on div "100%" at bounding box center [280, 6] width 59 height 8
click at [271, 10] on div "100%" at bounding box center [280, 6] width 59 height 8
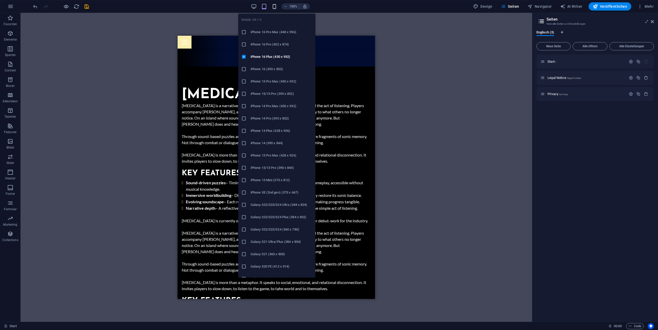
click at [275, 5] on icon "button" at bounding box center [275, 7] width 6 height 6
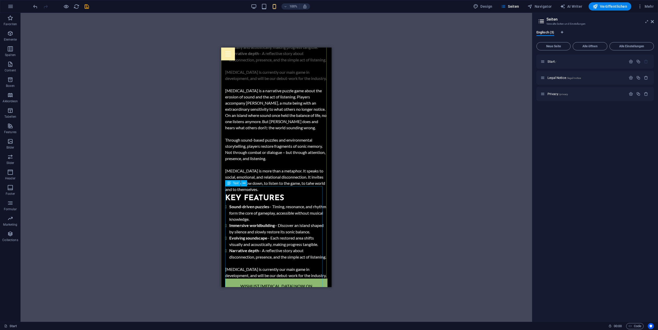
scroll to position [438, 0]
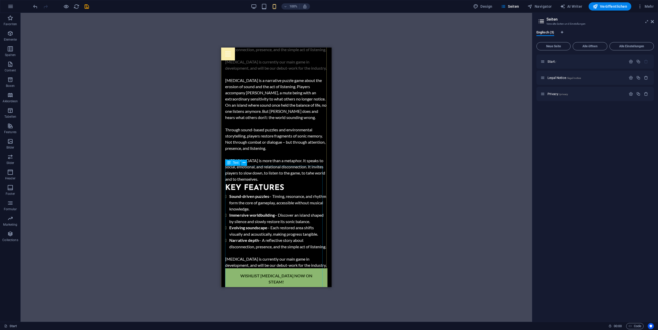
click at [257, 202] on div "[MEDICAL_DATA] is a narrative puzzle game about the erosion of sound and the ac…" at bounding box center [276, 172] width 102 height 191
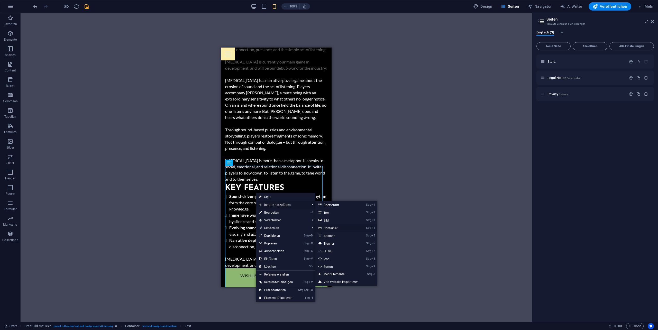
click at [339, 227] on link "Strg 4 Container" at bounding box center [337, 228] width 43 height 8
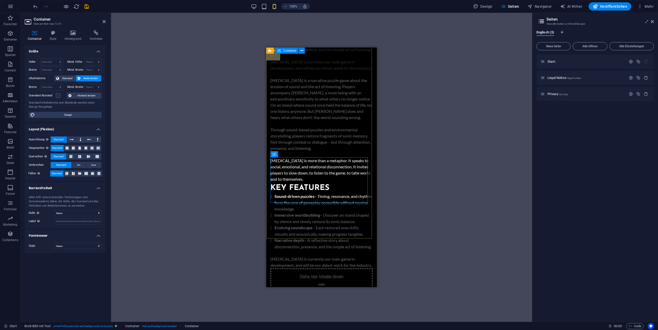
scroll to position [662, 0]
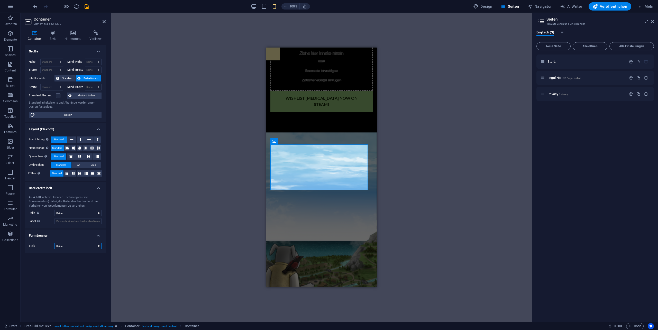
click at [78, 249] on select "Keine Dreieck Viereck Diagonal Polygon 1 Polygon 2 Zickzack Mehrere Zickzack We…" at bounding box center [78, 246] width 47 height 6
click at [94, 35] on icon at bounding box center [96, 32] width 19 height 5
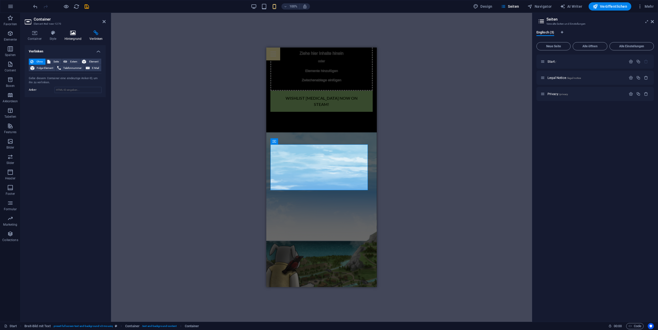
click at [73, 33] on icon at bounding box center [72, 32] width 23 height 5
click at [56, 33] on icon at bounding box center [53, 32] width 13 height 5
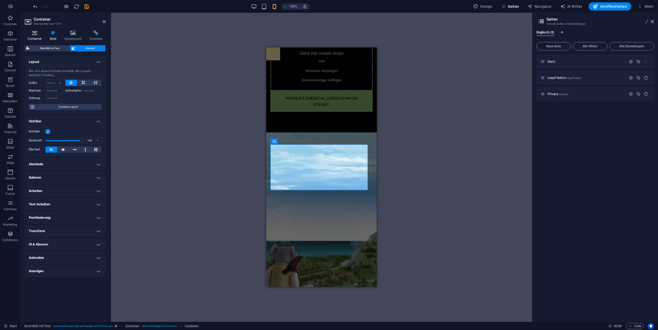
click at [38, 38] on h4 "Container" at bounding box center [36, 35] width 22 height 11
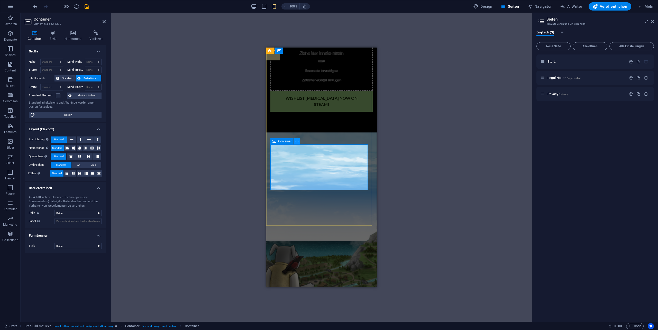
click at [297, 140] on icon at bounding box center [297, 141] width 3 height 5
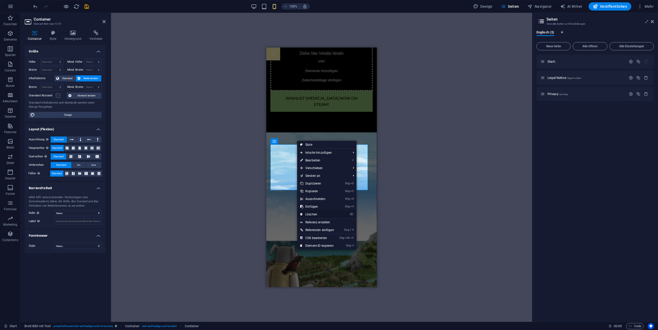
click at [317, 213] on link "⌦ Löschen" at bounding box center [317, 215] width 40 height 8
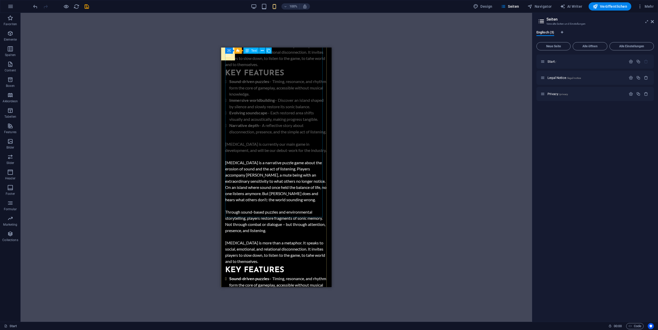
scroll to position [353, 0]
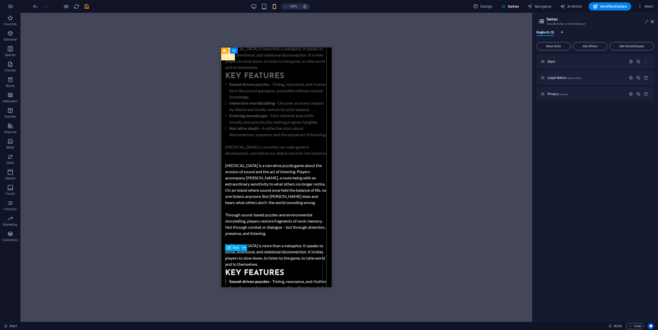
click at [275, 267] on div "[MEDICAL_DATA] is a narrative puzzle game about the erosion of sound and the ac…" at bounding box center [276, 258] width 102 height 191
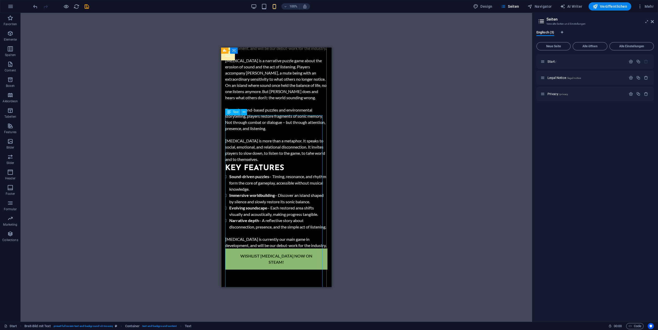
scroll to position [490, 0]
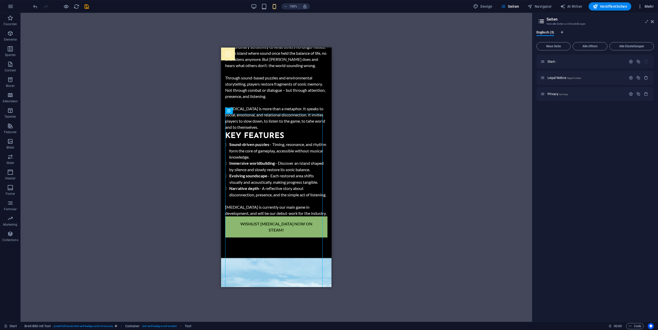
click at [643, 8] on icon "button" at bounding box center [640, 6] width 5 height 5
click at [474, 115] on div at bounding box center [329, 165] width 658 height 330
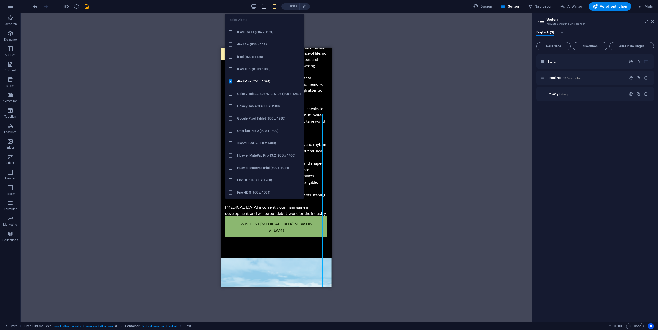
click at [264, 5] on icon "button" at bounding box center [264, 7] width 6 height 6
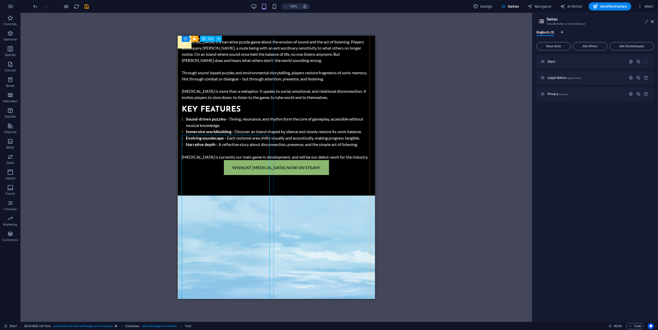
scroll to position [422, 0]
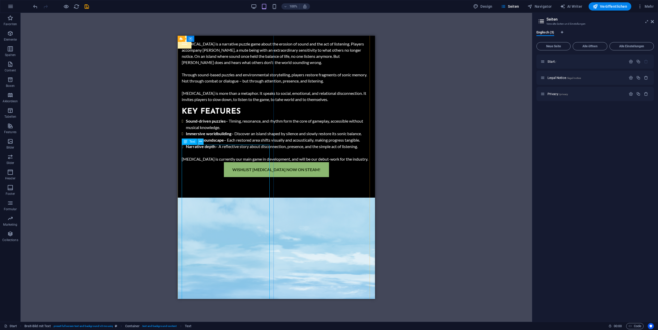
click at [202, 141] on icon at bounding box center [200, 141] width 3 height 5
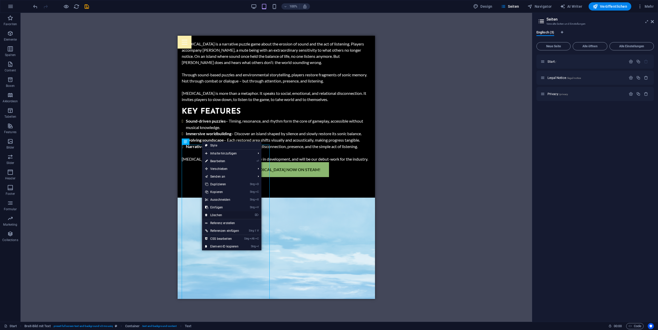
click at [225, 214] on link "⌦ Löschen" at bounding box center [222, 215] width 40 height 8
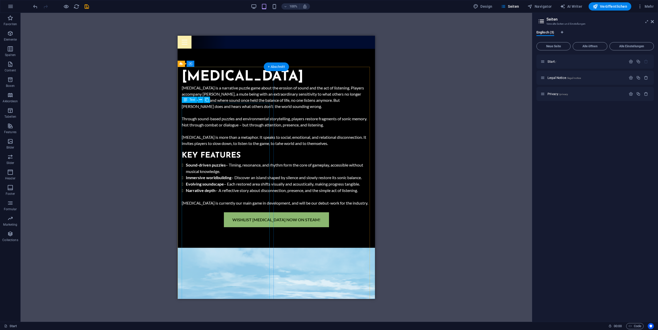
scroll to position [216, 0]
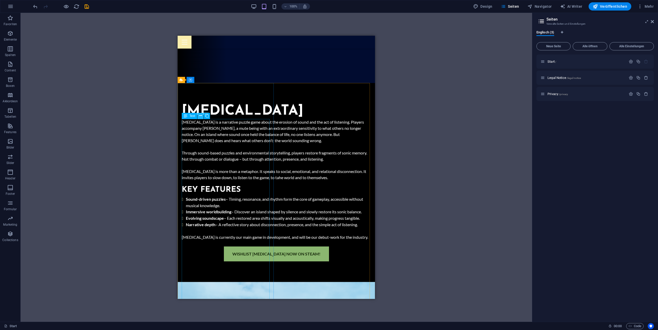
click at [202, 116] on icon at bounding box center [200, 115] width 3 height 5
click at [104, 159] on div "Ziehe hier rein, um den vorhandenen Inhalt zu ersetzen. Drücke "Strg", wenn du …" at bounding box center [277, 167] width 512 height 309
click at [489, 117] on div "Ziehe hier rein, um den vorhandenen Inhalt zu ersetzen. Drücke "Strg", wenn du …" at bounding box center [277, 167] width 512 height 309
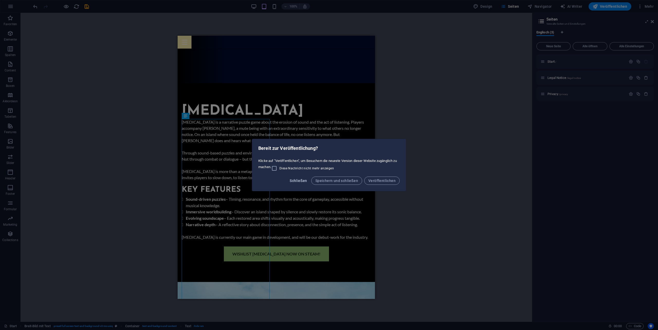
click at [297, 180] on span "Schließen" at bounding box center [298, 181] width 17 height 4
